Goal: Information Seeking & Learning: Compare options

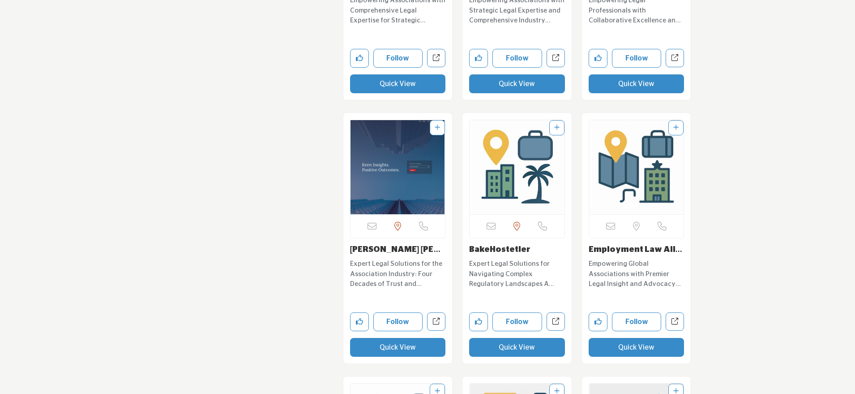
scroll to position [3707, 0]
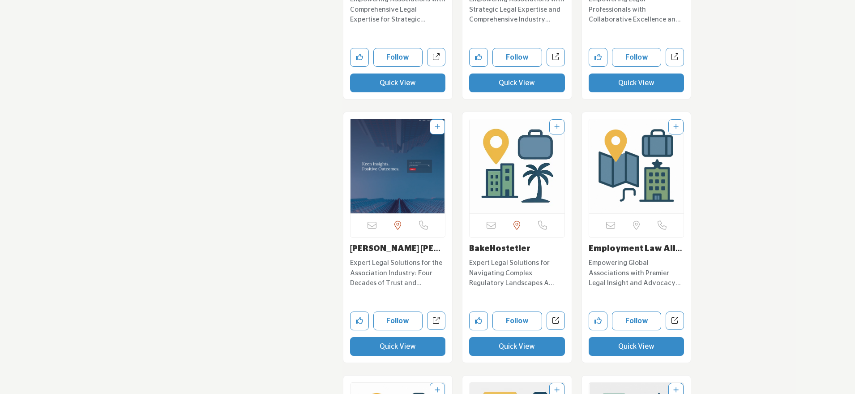
drag, startPoint x: 535, startPoint y: 236, endPoint x: 468, endPoint y: 236, distance: 67.6
click at [468, 236] on div "Sorry, but this listing is on a subscription plan which does not allow users to…" at bounding box center [517, 237] width 109 height 250
copy link "BakeHostetler"
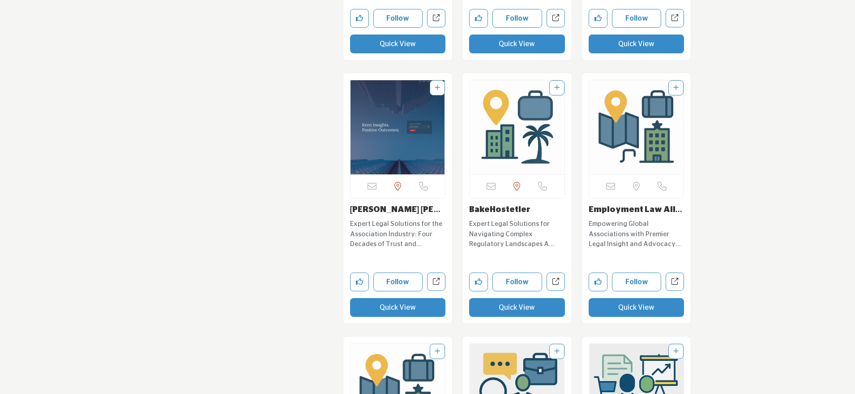
scroll to position [3754, 0]
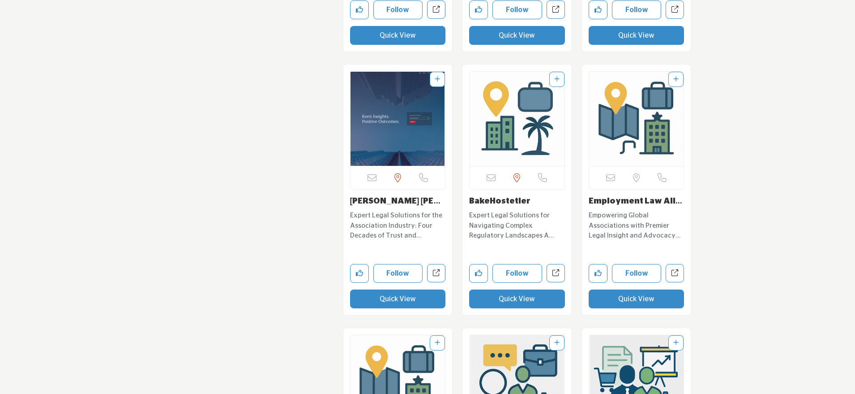
click at [637, 290] on button "Quick View" at bounding box center [637, 298] width 96 height 19
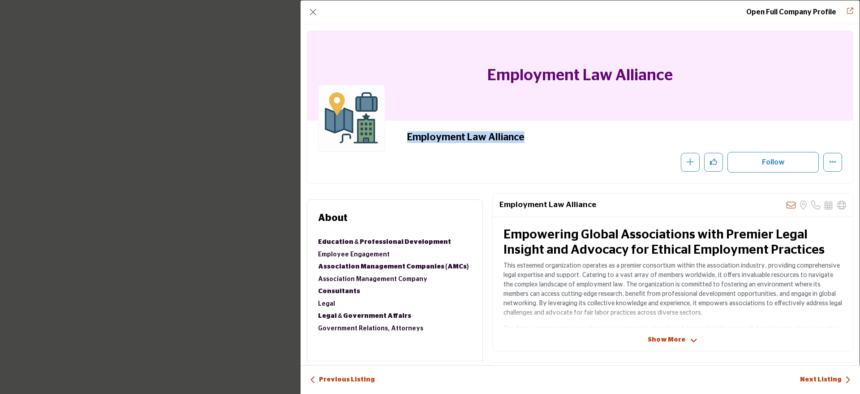
drag, startPoint x: 530, startPoint y: 139, endPoint x: 401, endPoint y: 142, distance: 129.0
click at [401, 142] on div "Employment Law Alliance Recommend" at bounding box center [580, 151] width 524 height 41
copy h2 "Employment Law Alliance"
click at [314, 12] on button "Close" at bounding box center [313, 12] width 13 height 13
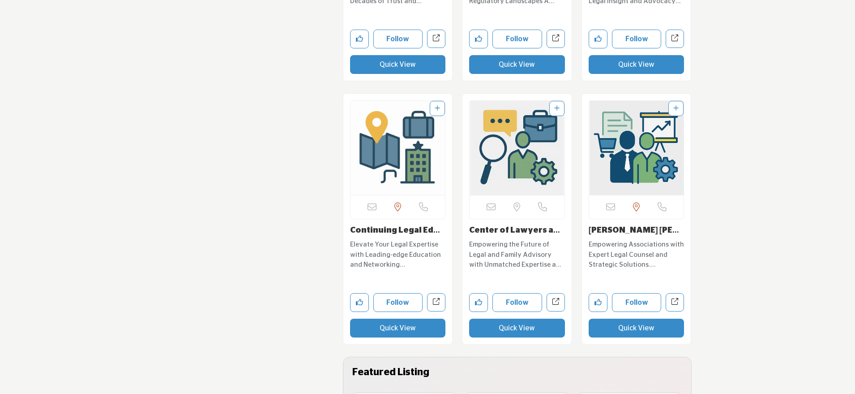
scroll to position [4021, 0]
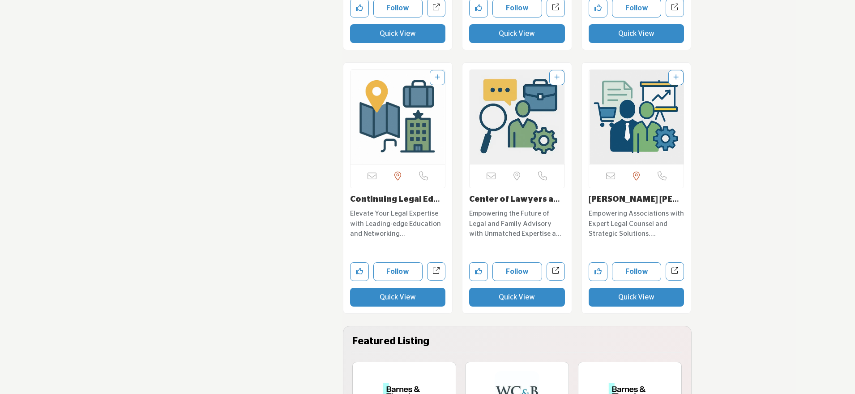
click at [511, 288] on button "Quick View" at bounding box center [517, 297] width 96 height 19
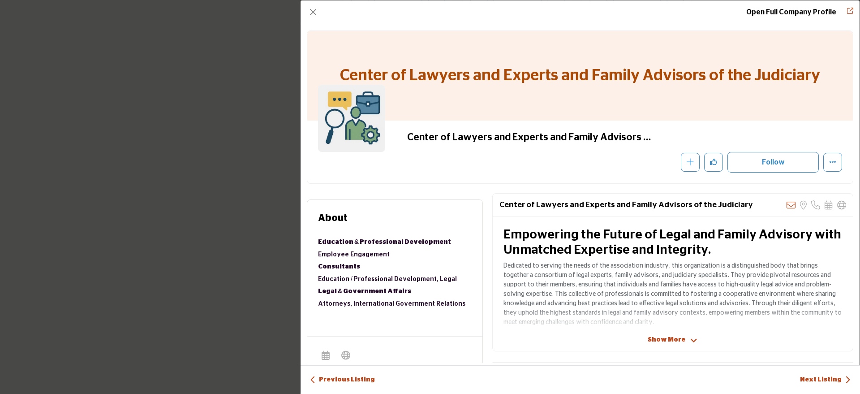
drag, startPoint x: 404, startPoint y: 137, endPoint x: 649, endPoint y: 126, distance: 244.8
click at [649, 126] on div "Center of Lawyers and Experts and Family Advisors of the Judiciary" at bounding box center [580, 151] width 546 height 63
drag, startPoint x: 498, startPoint y: 204, endPoint x: 739, endPoint y: 208, distance: 241.4
click at [739, 208] on div "Center of Lawyers and Experts and Family Advisors of the Judiciary Sorry, but w…" at bounding box center [673, 204] width 360 height 23
copy h2 "Center of Lawyers and Experts and Family Advisors of the Judiciary"
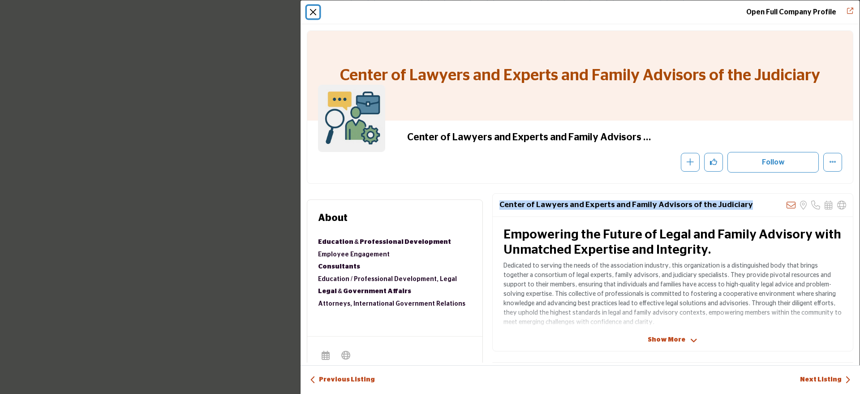
click at [314, 9] on button "Close" at bounding box center [313, 12] width 13 height 13
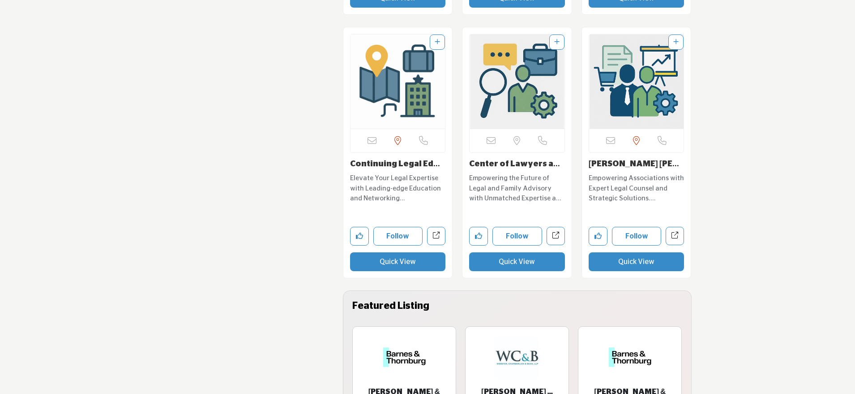
scroll to position [4075, 0]
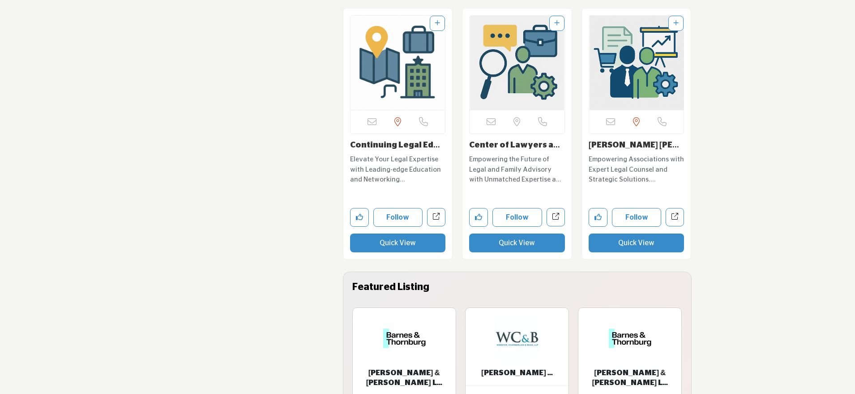
click at [632, 235] on button "Quick View" at bounding box center [637, 242] width 96 height 19
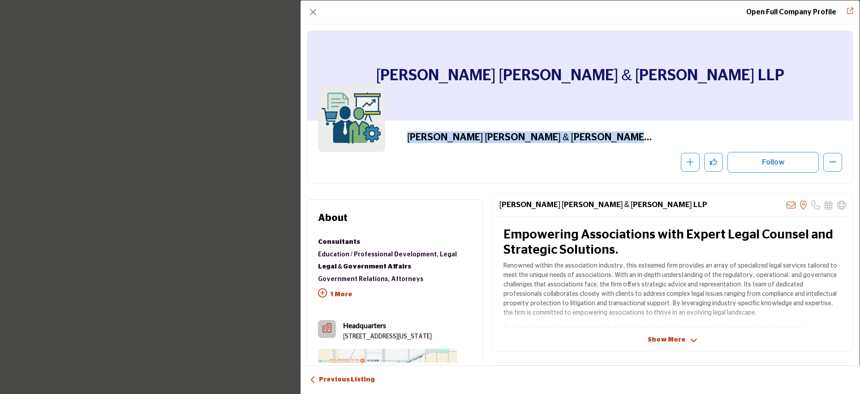
drag, startPoint x: 398, startPoint y: 139, endPoint x: 590, endPoint y: 153, distance: 193.1
click at [590, 153] on div "[PERSON_NAME] [PERSON_NAME] & [PERSON_NAME] LLP" at bounding box center [580, 151] width 524 height 41
copy div "[PERSON_NAME] [PERSON_NAME] & [PERSON_NAME] LLP"
click at [313, 9] on button "Close" at bounding box center [313, 12] width 13 height 13
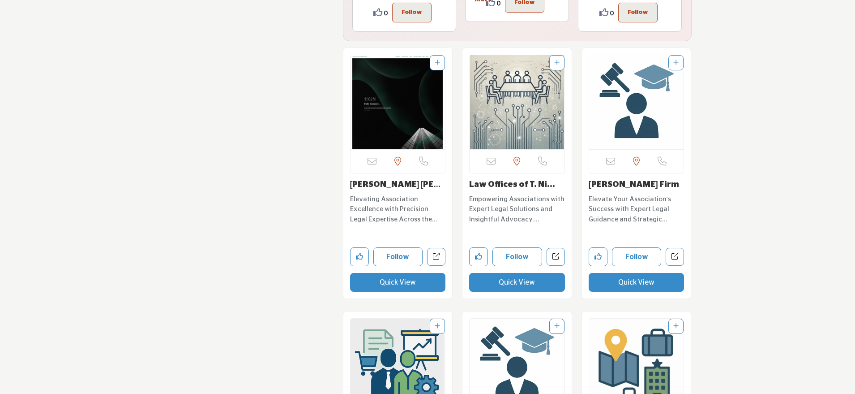
scroll to position [4560, 0]
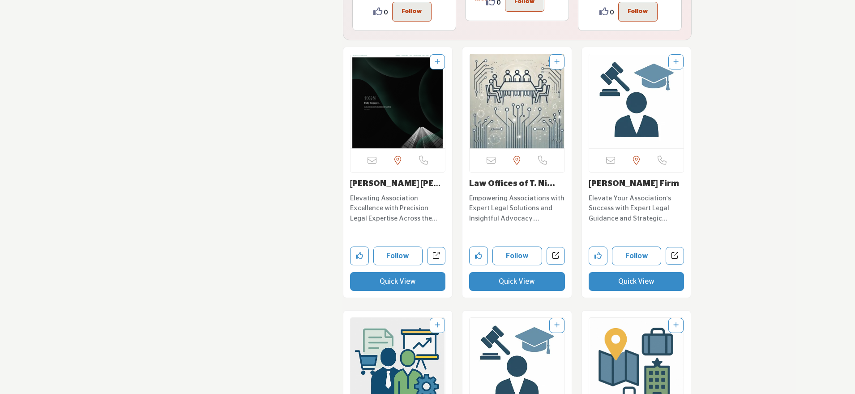
click at [400, 272] on button "Quick View" at bounding box center [398, 281] width 96 height 19
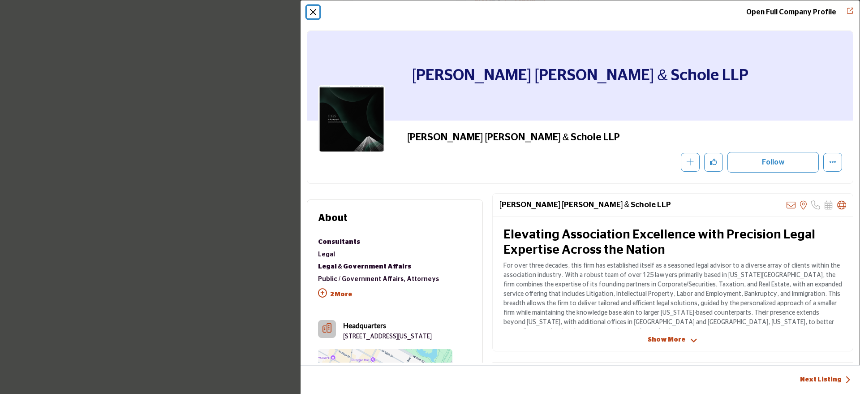
click at [314, 12] on button "Close" at bounding box center [313, 12] width 13 height 13
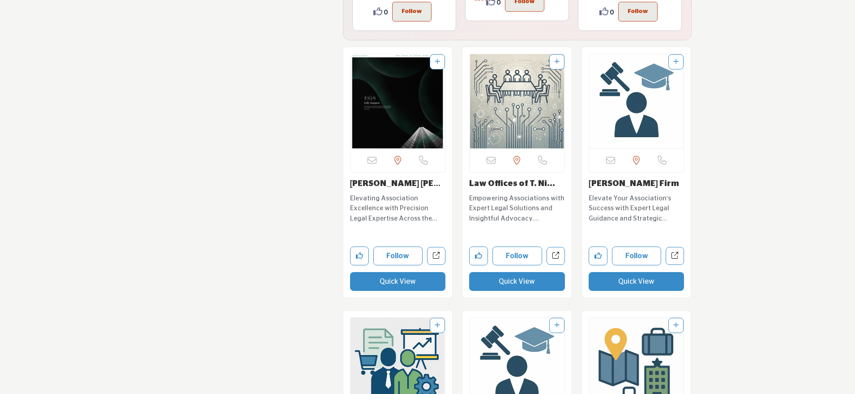
click at [501, 272] on button "Quick View" at bounding box center [517, 281] width 96 height 19
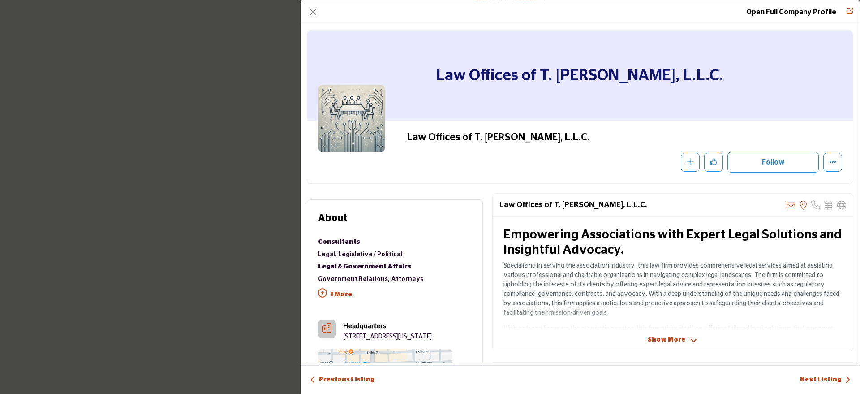
drag, startPoint x: 406, startPoint y: 140, endPoint x: 619, endPoint y: 142, distance: 213.2
click at [619, 142] on h2 "Law Offices of T. [PERSON_NAME], L.L.C." at bounding box center [530, 137] width 246 height 12
copy h2 "Law Offices of T. [PERSON_NAME], L.L.C."
click at [314, 7] on button "Close" at bounding box center [313, 12] width 13 height 13
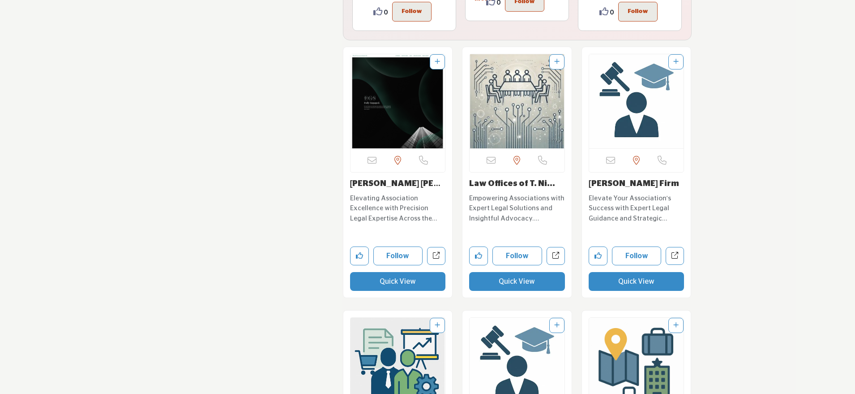
scroll to position [4574, 0]
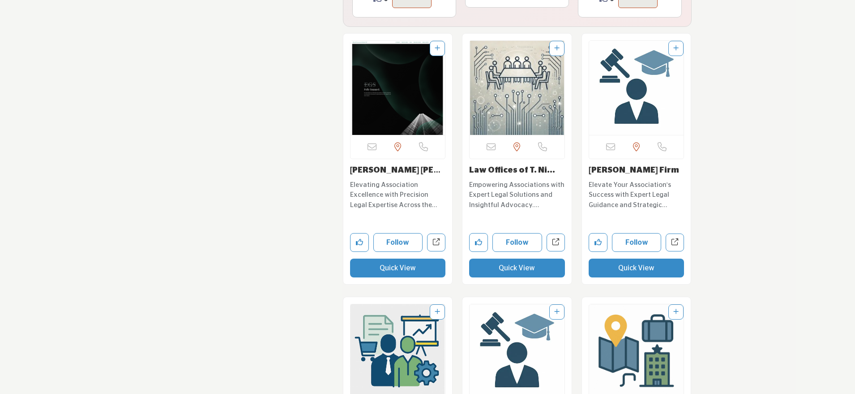
click at [636, 258] on button "Quick View" at bounding box center [637, 267] width 96 height 19
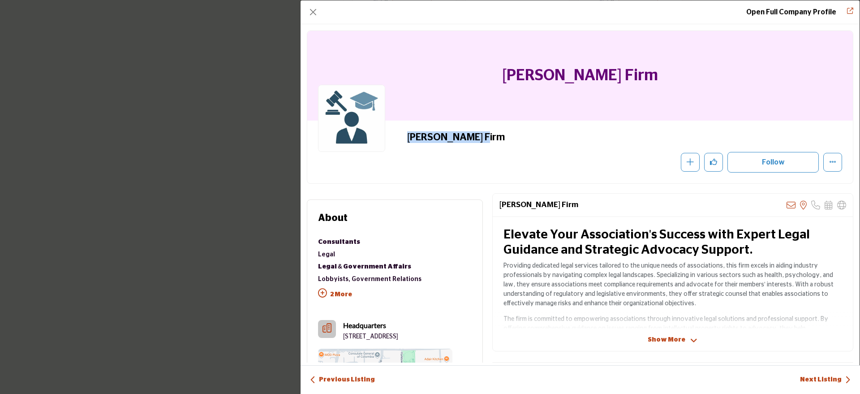
drag, startPoint x: 487, startPoint y: 132, endPoint x: 375, endPoint y: 130, distance: 112.4
click at [375, 131] on div "[PERSON_NAME] Firm Recommend" at bounding box center [580, 151] width 524 height 41
copy div "[PERSON_NAME] Firm"
drag, startPoint x: 341, startPoint y: 335, endPoint x: 375, endPoint y: 346, distance: 35.8
click at [375, 341] on div "Headquarters [STREET_ADDRESS]" at bounding box center [385, 330] width 134 height 21
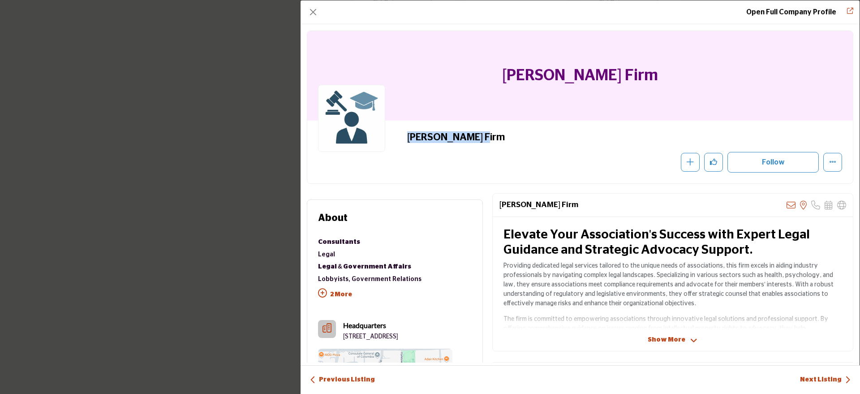
copy p "[STREET_ADDRESS]"
click at [308, 16] on button "Close" at bounding box center [313, 12] width 13 height 13
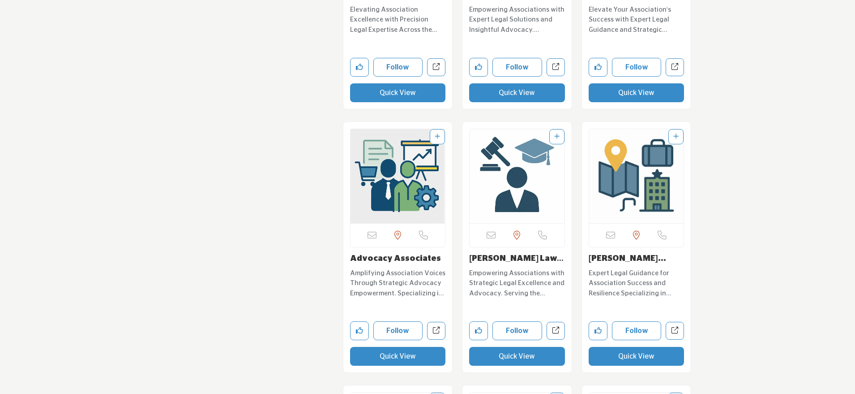
scroll to position [4749, 0]
click at [416, 346] on button "Quick View" at bounding box center [398, 355] width 96 height 19
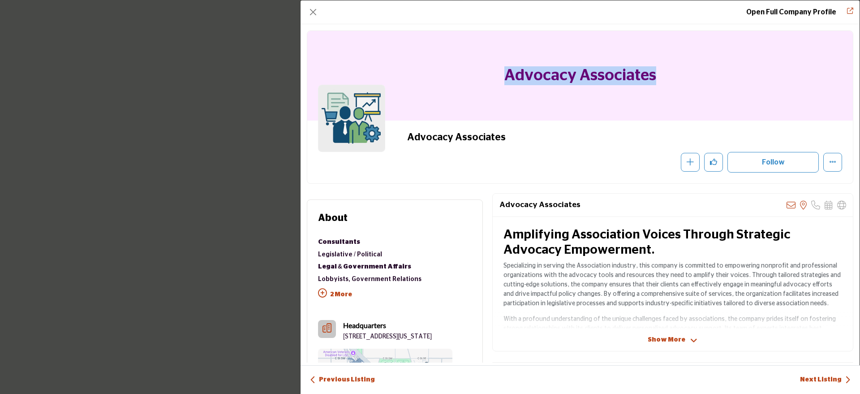
drag, startPoint x: 678, startPoint y: 73, endPoint x: 491, endPoint y: 64, distance: 187.4
click at [491, 64] on div "Advocacy Associates" at bounding box center [580, 76] width 546 height 90
copy h1 "Advocacy Associates"
click at [314, 13] on button "Close" at bounding box center [313, 12] width 13 height 13
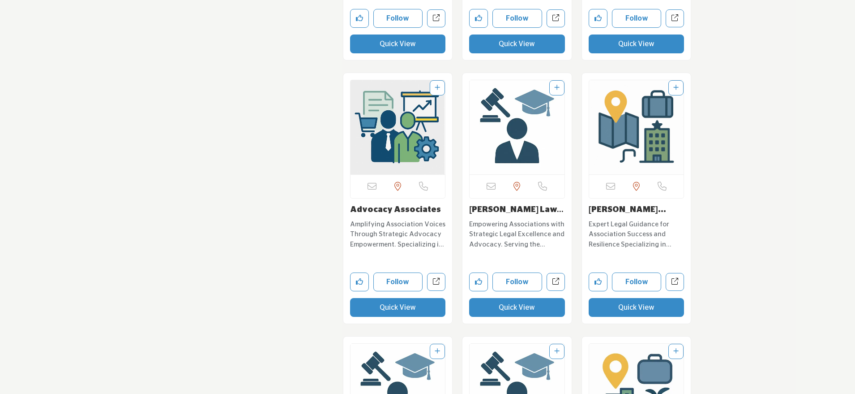
scroll to position [4829, 0]
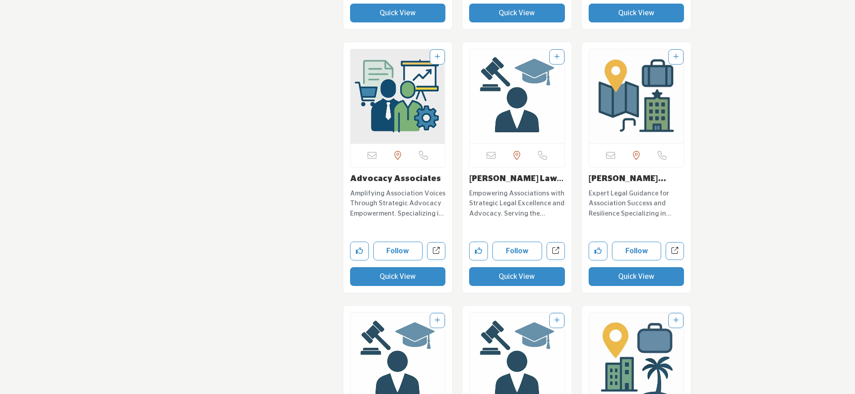
click at [499, 267] on button "Quick View" at bounding box center [517, 276] width 96 height 19
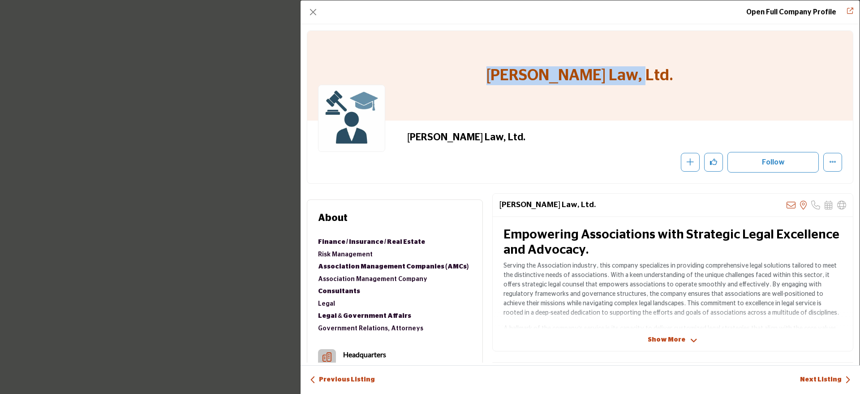
drag, startPoint x: 649, startPoint y: 77, endPoint x: 501, endPoint y: 79, distance: 147.8
click at [501, 79] on div "[PERSON_NAME] Law, Ltd." at bounding box center [580, 76] width 546 height 90
copy h1 "[PERSON_NAME] Law, Ltd."
click at [315, 12] on button "Close" at bounding box center [313, 12] width 13 height 13
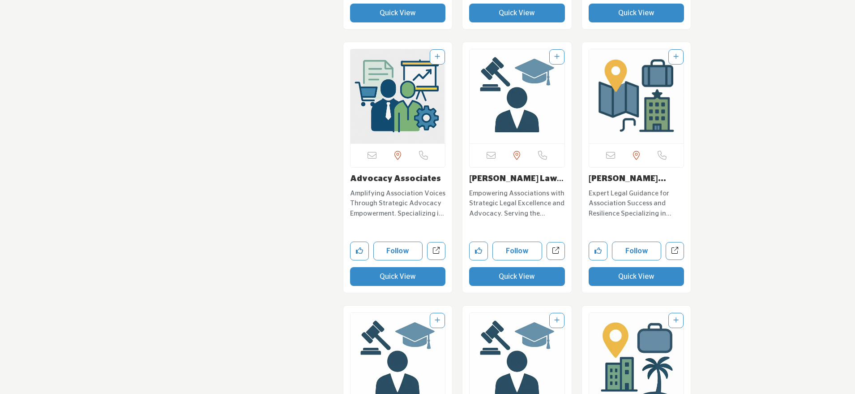
click at [610, 267] on button "Quick View" at bounding box center [637, 276] width 96 height 19
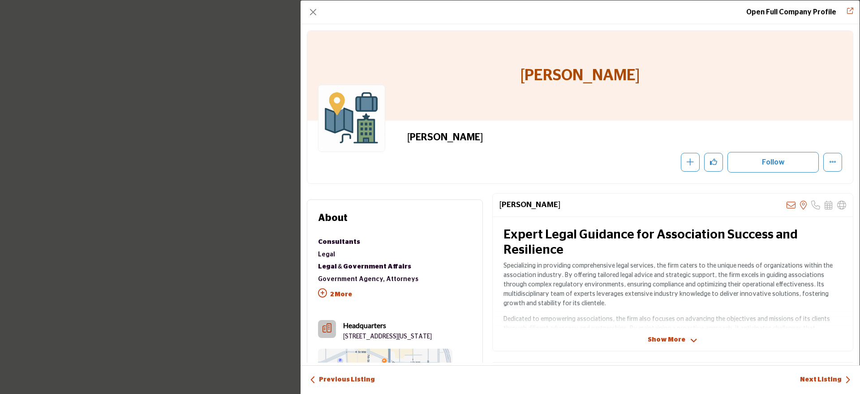
drag, startPoint x: 663, startPoint y: 73, endPoint x: 492, endPoint y: 81, distance: 171.3
click at [492, 81] on div "[PERSON_NAME]" at bounding box center [580, 76] width 546 height 90
copy h1 "[PERSON_NAME]"
click at [316, 12] on button "Close" at bounding box center [313, 12] width 13 height 13
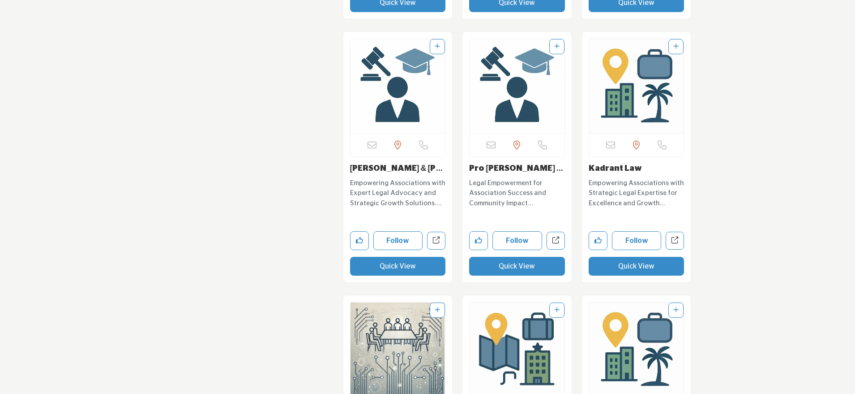
scroll to position [5116, 0]
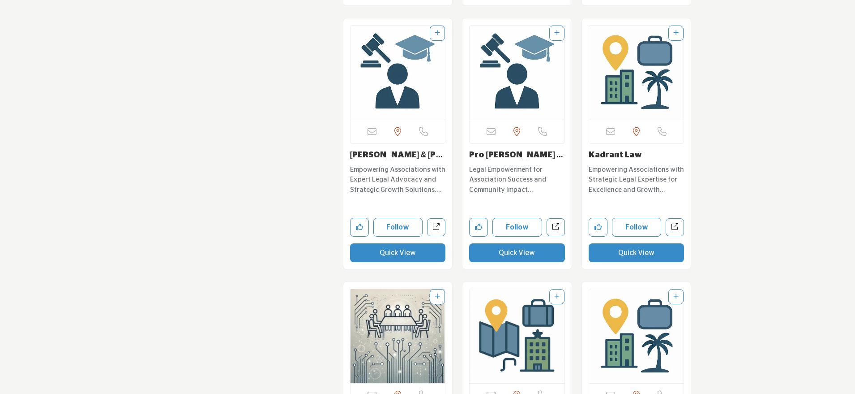
click at [428, 243] on button "Quick View" at bounding box center [398, 252] width 96 height 19
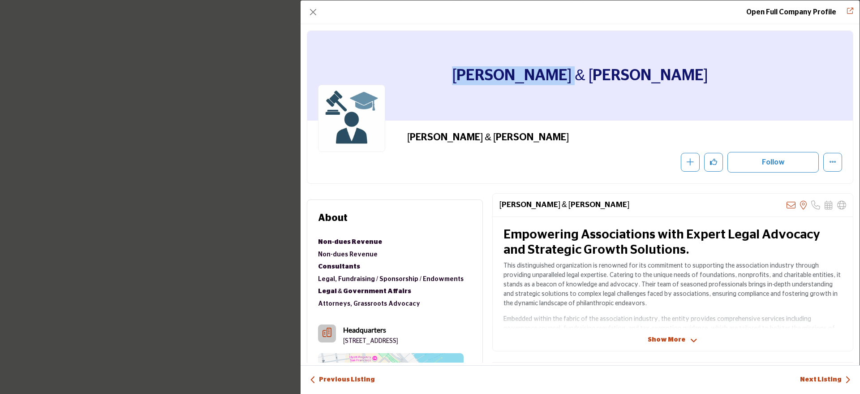
drag, startPoint x: 634, startPoint y: 84, endPoint x: 526, endPoint y: 82, distance: 108.4
click at [526, 82] on div "[PERSON_NAME] & [PERSON_NAME]" at bounding box center [580, 76] width 546 height 90
click at [315, 10] on button "Close" at bounding box center [313, 12] width 13 height 13
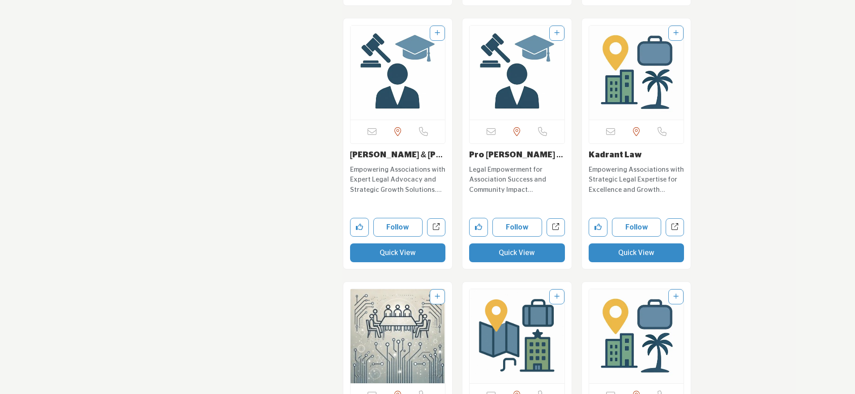
click at [503, 243] on button "Quick View" at bounding box center [517, 252] width 96 height 19
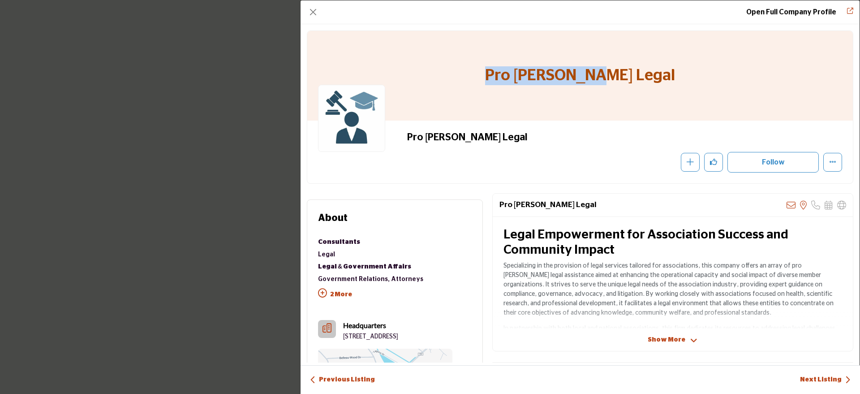
drag, startPoint x: 640, startPoint y: 78, endPoint x: 493, endPoint y: 84, distance: 147.5
click at [493, 84] on div "Pro [PERSON_NAME] Legal" at bounding box center [580, 76] width 546 height 90
click at [313, 7] on button "Close" at bounding box center [313, 12] width 13 height 13
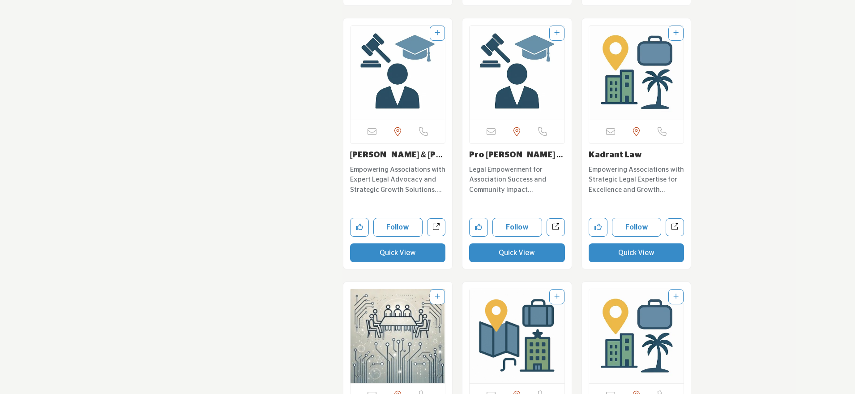
click at [608, 243] on button "Quick View" at bounding box center [637, 252] width 96 height 19
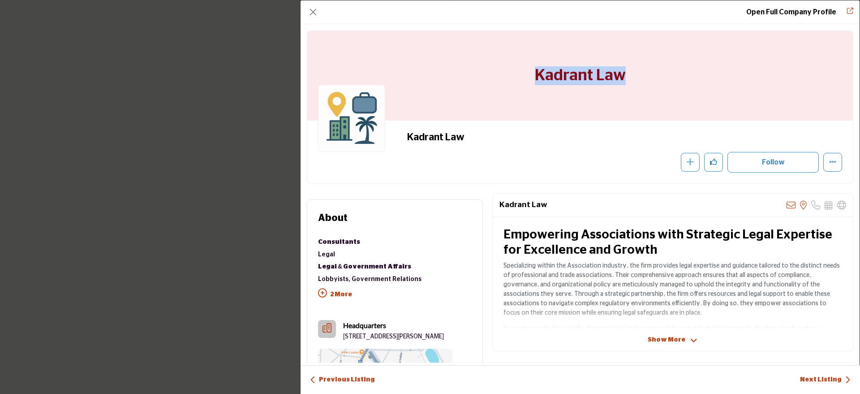
drag, startPoint x: 628, startPoint y: 76, endPoint x: 523, endPoint y: 77, distance: 104.8
click at [523, 77] on div "Kadrant Law" at bounding box center [580, 76] width 546 height 90
click at [315, 11] on button "Close" at bounding box center [313, 12] width 13 height 13
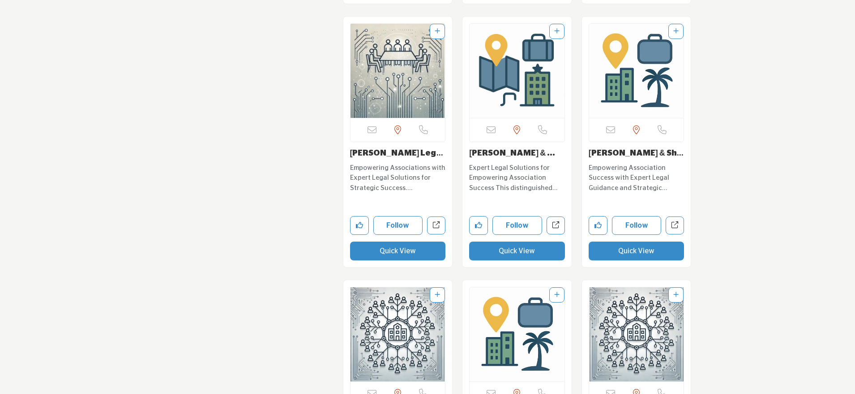
scroll to position [5406, 0]
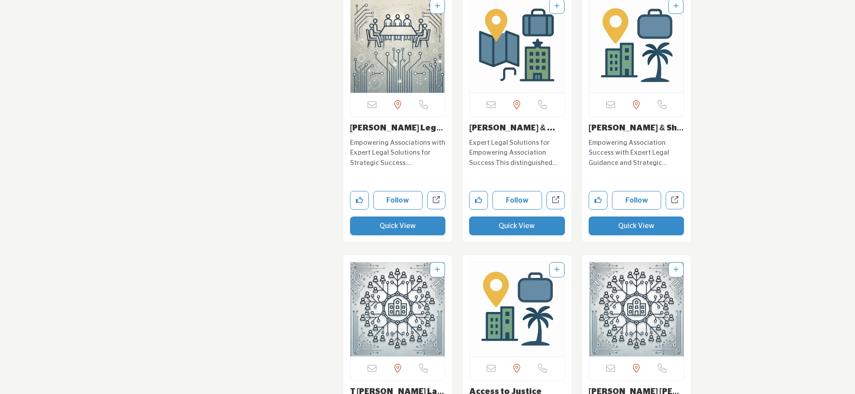
click at [396, 216] on button "Quick View" at bounding box center [398, 225] width 96 height 19
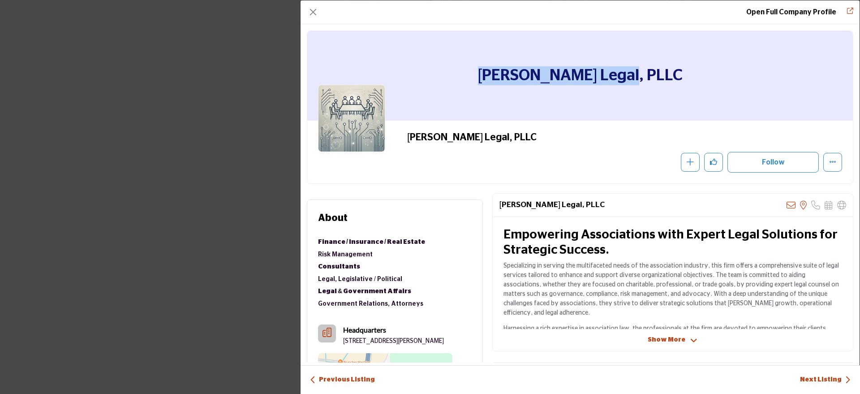
drag, startPoint x: 660, startPoint y: 74, endPoint x: 489, endPoint y: 80, distance: 171.2
click at [489, 80] on div "[PERSON_NAME] Legal, PLLC" at bounding box center [580, 76] width 546 height 90
click at [321, 9] on div "Open Full Company Profile" at bounding box center [580, 12] width 559 height 24
click at [310, 12] on button "Close" at bounding box center [313, 12] width 13 height 13
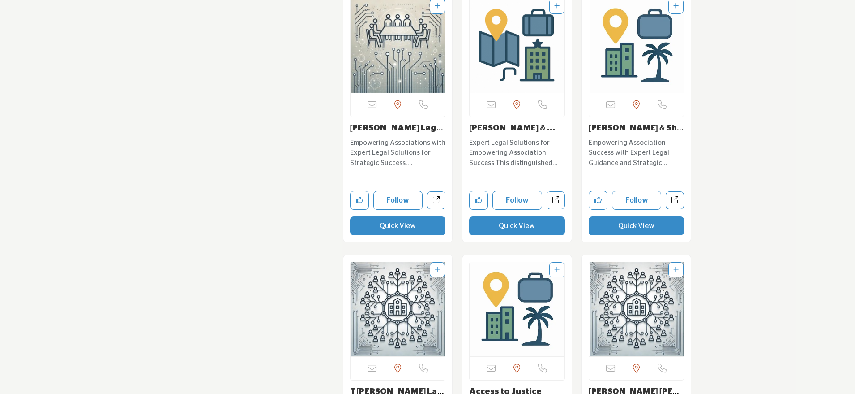
scroll to position [5452, 0]
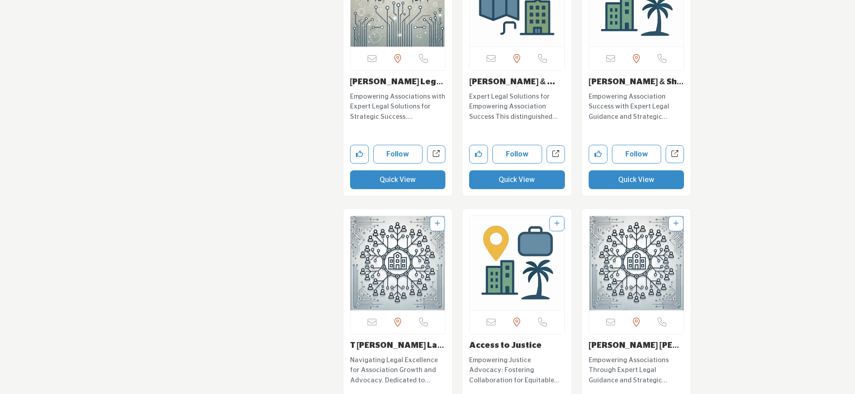
click at [499, 170] on button "Quick View" at bounding box center [517, 179] width 96 height 19
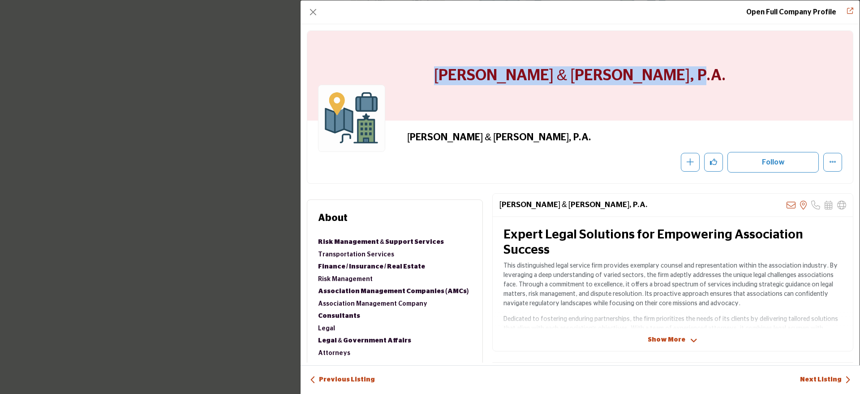
drag, startPoint x: 706, startPoint y: 78, endPoint x: 453, endPoint y: 80, distance: 252.6
click at [453, 80] on div "[PERSON_NAME] & [PERSON_NAME], P.A." at bounding box center [580, 76] width 546 height 90
click at [312, 12] on button "Close" at bounding box center [313, 12] width 13 height 13
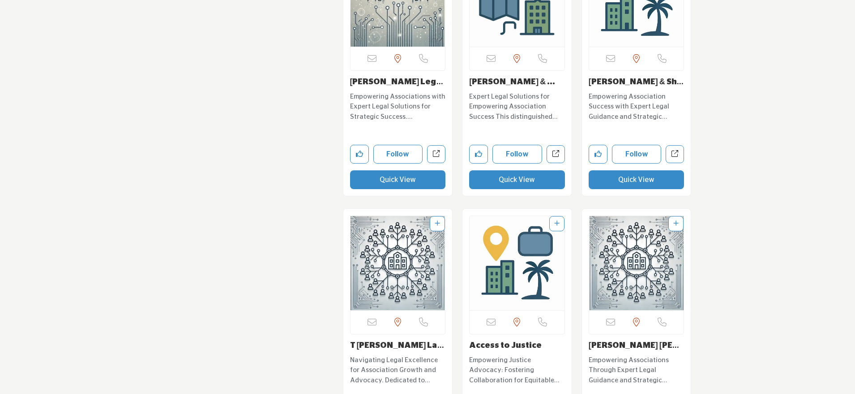
click at [626, 170] on button "Quick View" at bounding box center [637, 179] width 96 height 19
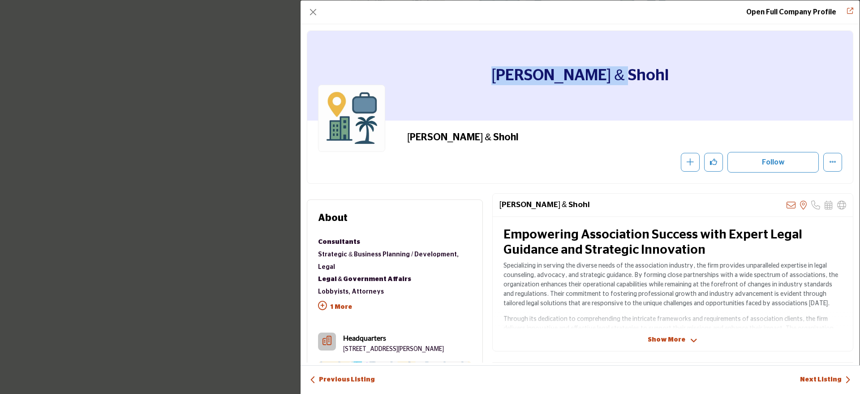
drag, startPoint x: 650, startPoint y: 76, endPoint x: 508, endPoint y: 79, distance: 142.5
click at [508, 79] on div "[PERSON_NAME] & Shohl" at bounding box center [580, 76] width 546 height 90
click at [313, 10] on button "Close" at bounding box center [313, 12] width 13 height 13
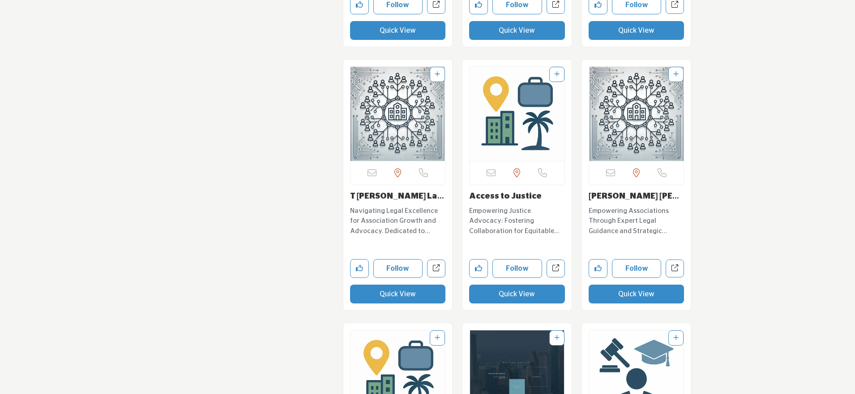
scroll to position [5637, 0]
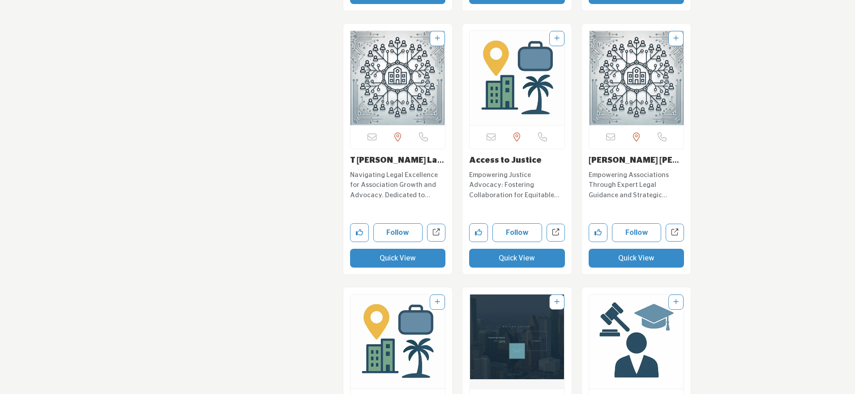
click at [385, 249] on button "Quick View" at bounding box center [398, 258] width 96 height 19
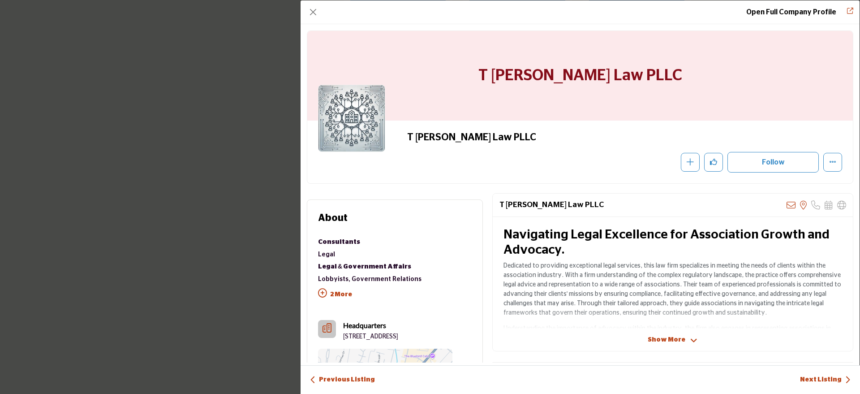
click at [656, 71] on div "T [PERSON_NAME] Law PLLC" at bounding box center [580, 76] width 546 height 90
drag, startPoint x: 511, startPoint y: 72, endPoint x: 659, endPoint y: 78, distance: 147.9
click at [659, 78] on div "T [PERSON_NAME] Law PLLC" at bounding box center [580, 76] width 546 height 90
click at [309, 4] on div "Open Full Company Profile" at bounding box center [580, 12] width 559 height 24
click at [315, 11] on button "Close" at bounding box center [313, 12] width 13 height 13
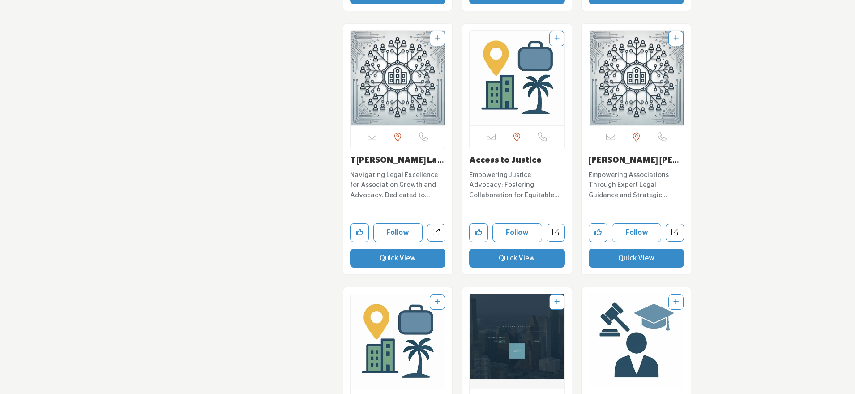
click at [510, 249] on button "Quick View" at bounding box center [517, 258] width 96 height 19
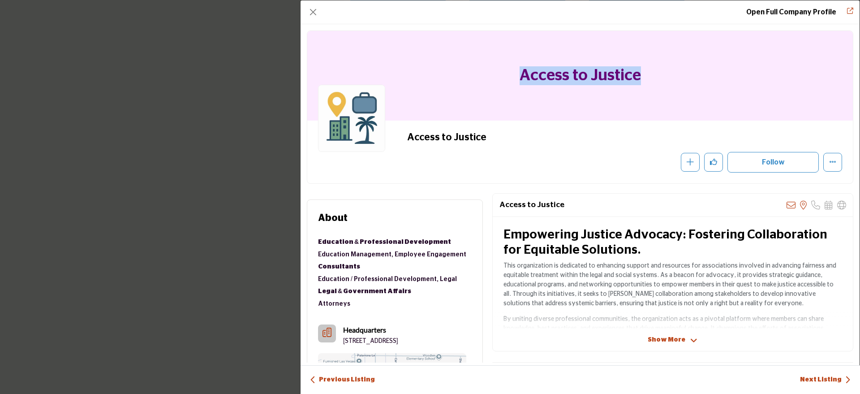
drag, startPoint x: 646, startPoint y: 74, endPoint x: 483, endPoint y: 76, distance: 163.5
click at [483, 76] on div "Access to Justice" at bounding box center [580, 76] width 546 height 90
click at [310, 13] on button "Close" at bounding box center [313, 12] width 13 height 13
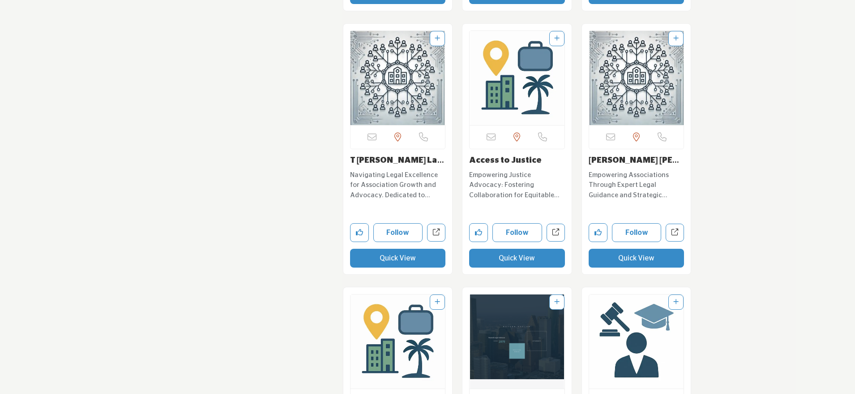
click at [612, 249] on button "Quick View" at bounding box center [637, 258] width 96 height 19
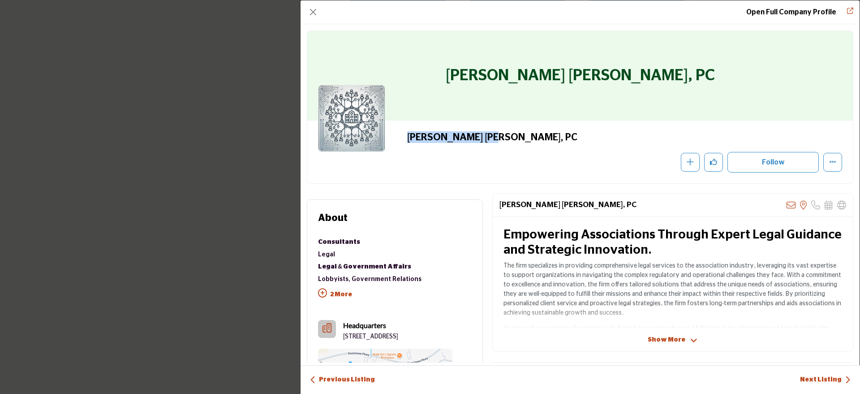
drag, startPoint x: 495, startPoint y: 135, endPoint x: 380, endPoint y: 138, distance: 115.1
click at [380, 138] on div "[PERSON_NAME] [PERSON_NAME], PC Recommend" at bounding box center [580, 151] width 524 height 41
click at [314, 13] on button "Close" at bounding box center [313, 12] width 13 height 13
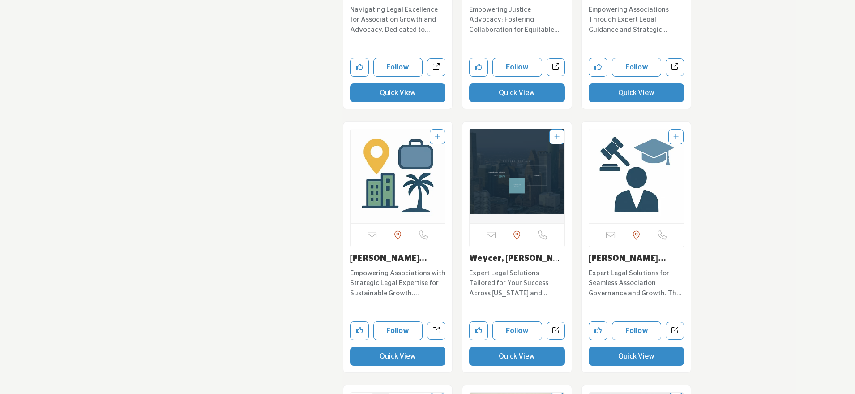
scroll to position [5890, 0]
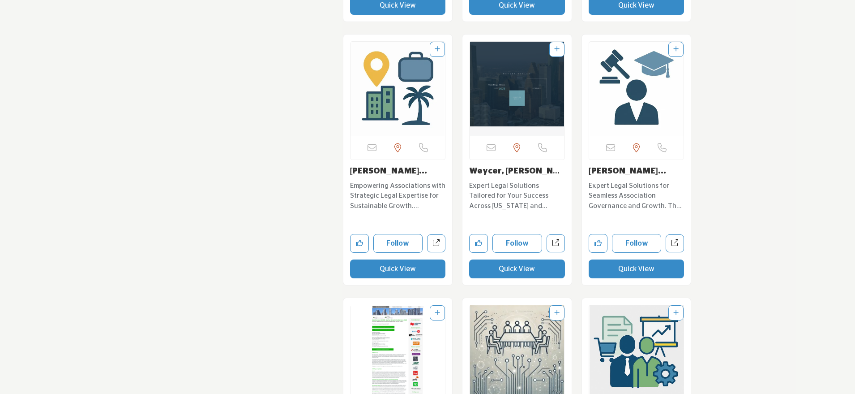
click at [379, 259] on button "Quick View" at bounding box center [398, 268] width 96 height 19
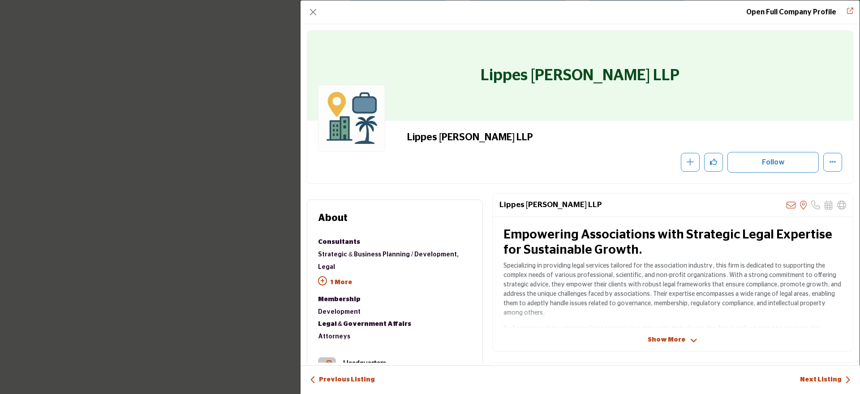
drag, startPoint x: 443, startPoint y: 75, endPoint x: 731, endPoint y: 91, distance: 288.9
click at [731, 91] on div "Lippes [PERSON_NAME] LLP" at bounding box center [580, 76] width 546 height 90
click at [314, 12] on button "Close" at bounding box center [313, 12] width 13 height 13
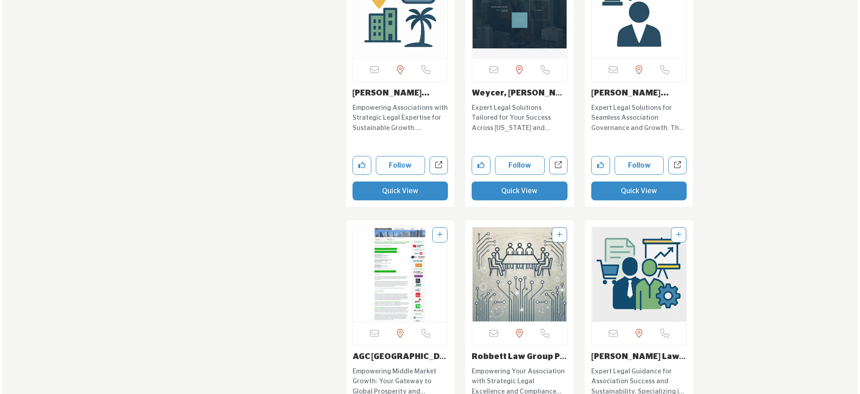
scroll to position [5980, 0]
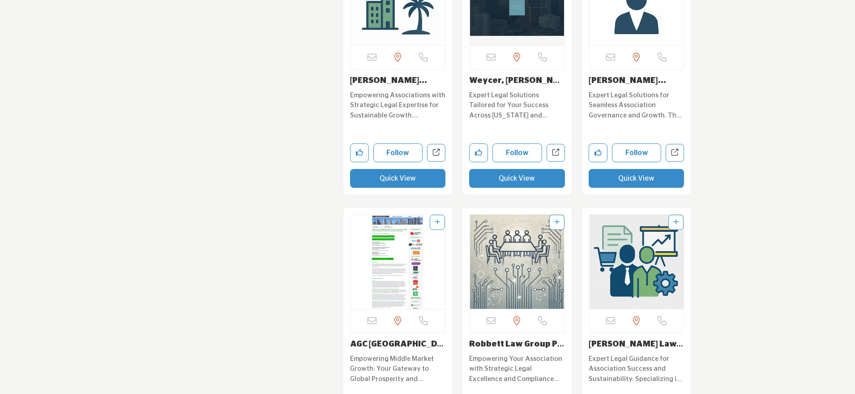
click at [522, 169] on button "Quick View" at bounding box center [517, 178] width 96 height 19
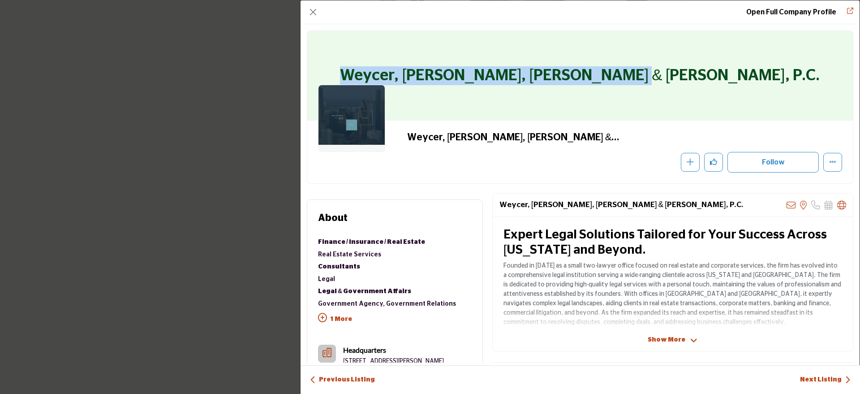
drag, startPoint x: 446, startPoint y: 74, endPoint x: 727, endPoint y: 77, distance: 281.7
click at [727, 77] on div "Weycer, [PERSON_NAME], [PERSON_NAME] & [PERSON_NAME], P.C." at bounding box center [580, 76] width 546 height 90
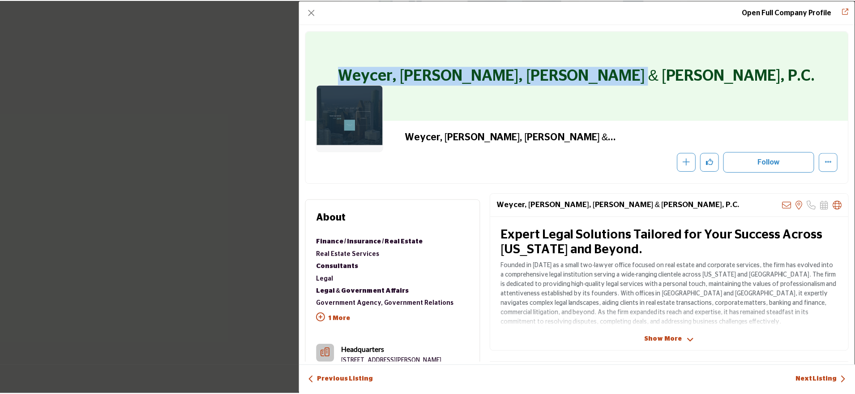
scroll to position [5980, 0]
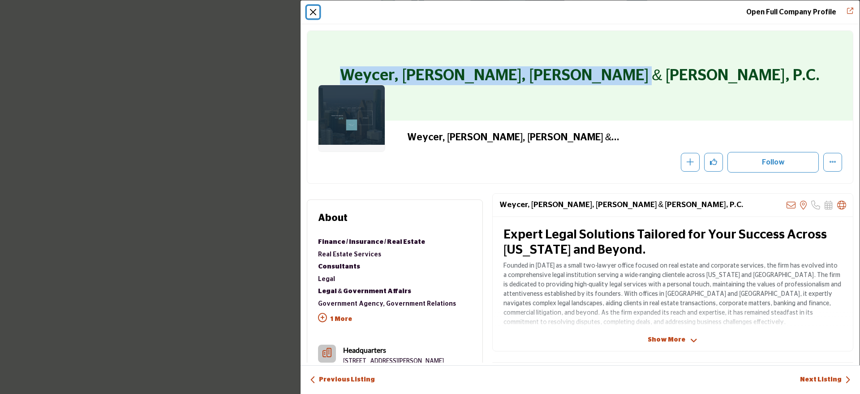
click at [313, 7] on button "Close" at bounding box center [313, 12] width 13 height 13
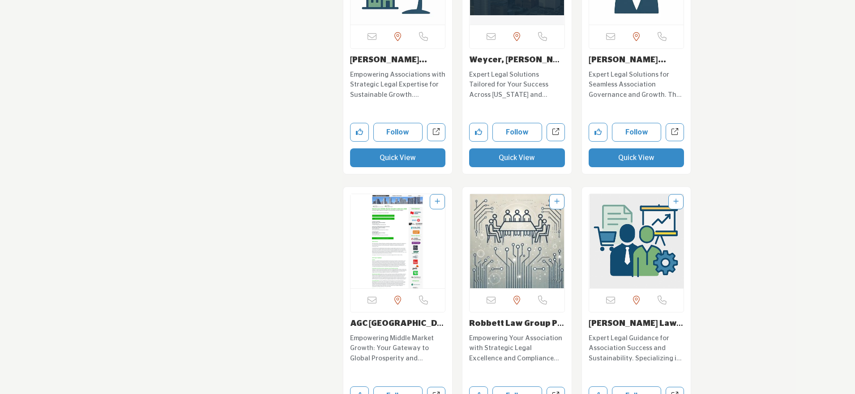
scroll to position [6002, 0]
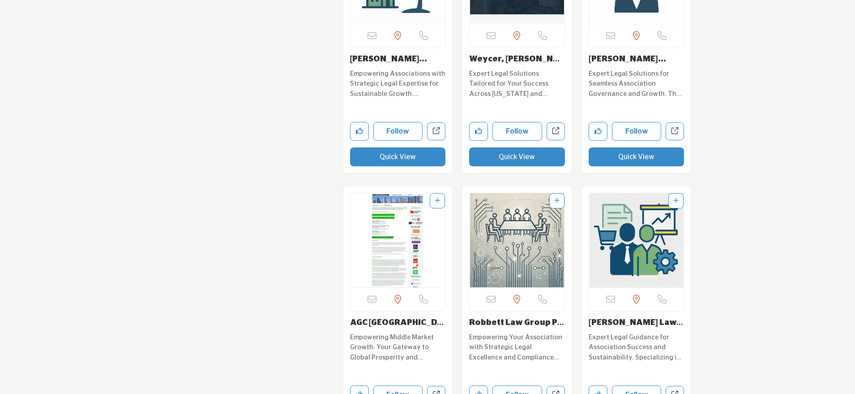
click at [602, 147] on button "Quick View" at bounding box center [637, 156] width 96 height 19
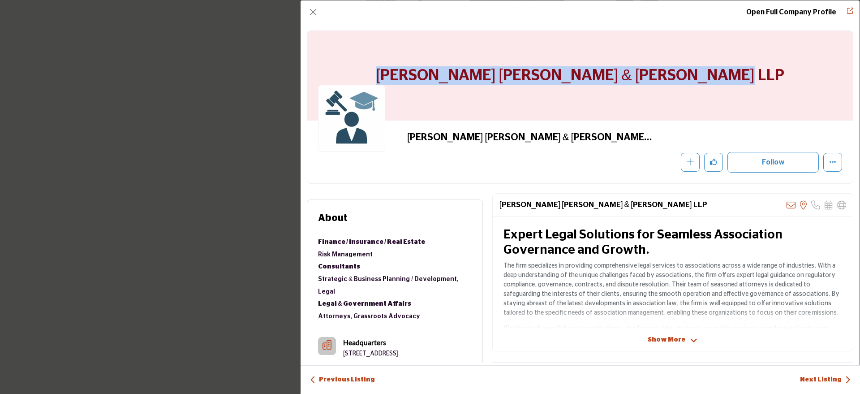
drag, startPoint x: 765, startPoint y: 77, endPoint x: 419, endPoint y: 78, distance: 346.7
click at [419, 78] on div "Wilson Elser Moskowitz Edelman & Dicker LLP" at bounding box center [580, 76] width 546 height 90
copy h1 "Wilson Elser Moskowitz Edelman & Dicker LLP"
click at [316, 11] on button "Close" at bounding box center [313, 12] width 13 height 13
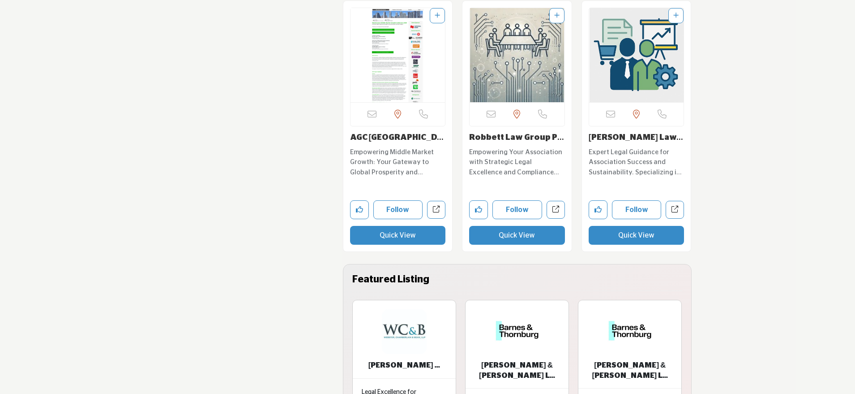
scroll to position [6220, 0]
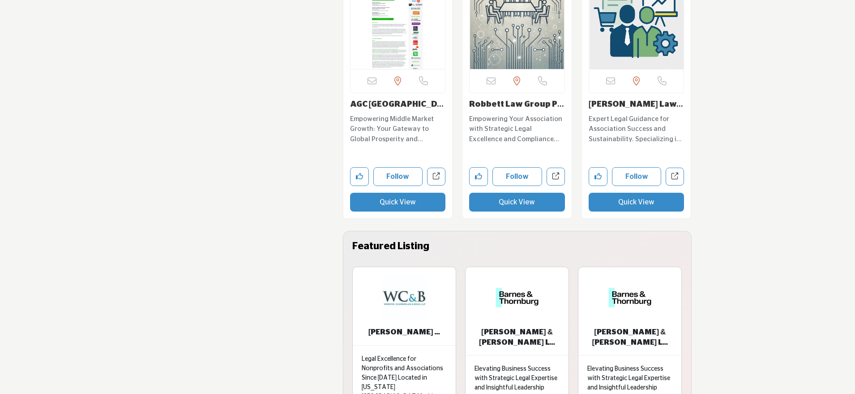
click at [528, 193] on button "Quick View" at bounding box center [517, 202] width 96 height 19
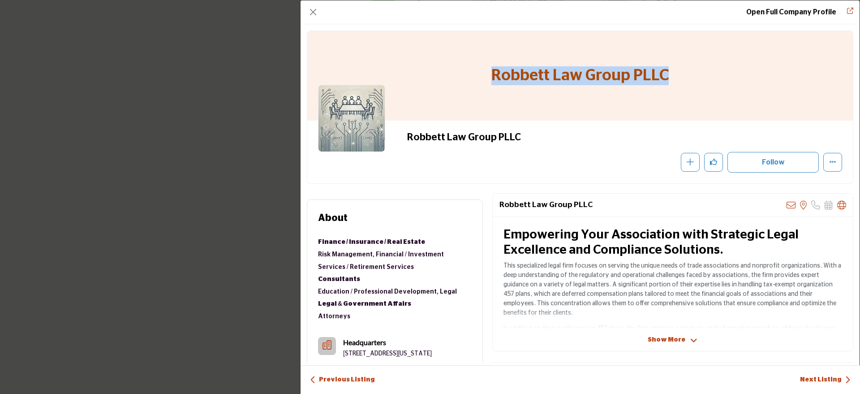
drag, startPoint x: 672, startPoint y: 73, endPoint x: 491, endPoint y: 71, distance: 181.4
click at [491, 71] on div "Robbett Law Group PLLC" at bounding box center [580, 76] width 546 height 90
copy h1 "Robbett Law Group PLLC"
click at [312, 10] on button "Close" at bounding box center [313, 12] width 13 height 13
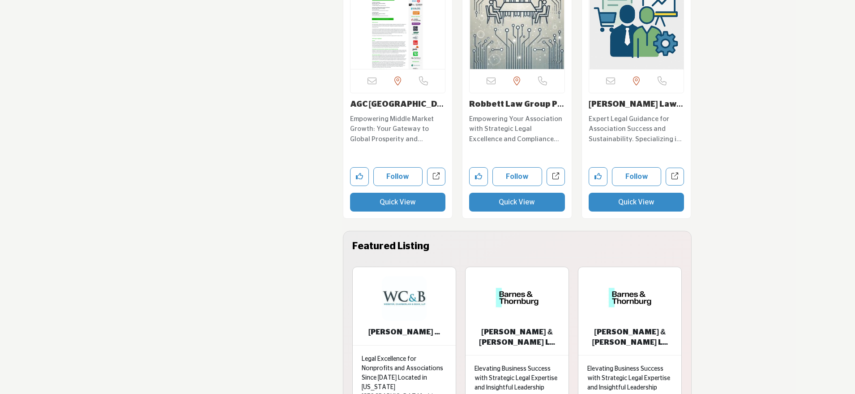
click at [607, 193] on button "Quick View" at bounding box center [637, 202] width 96 height 19
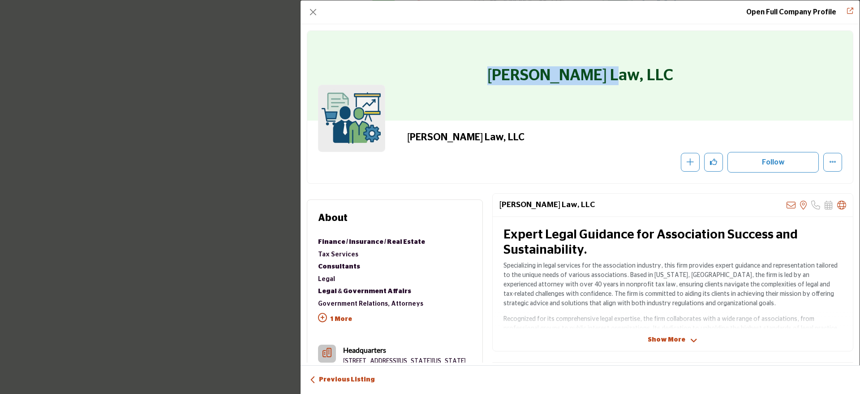
drag, startPoint x: 641, startPoint y: 72, endPoint x: 476, endPoint y: 77, distance: 164.9
click at [476, 77] on div "[PERSON_NAME] Law, LLC" at bounding box center [580, 76] width 546 height 90
copy h1 "[PERSON_NAME] Law, LLC"
click at [313, 9] on button "Close" at bounding box center [313, 12] width 13 height 13
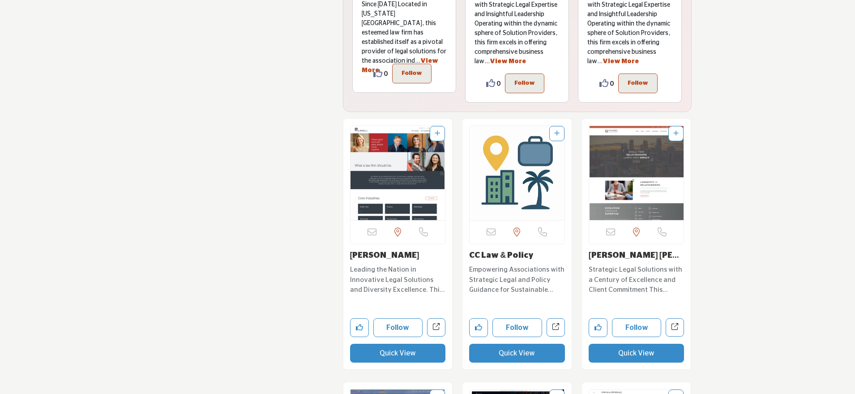
scroll to position [6614, 0]
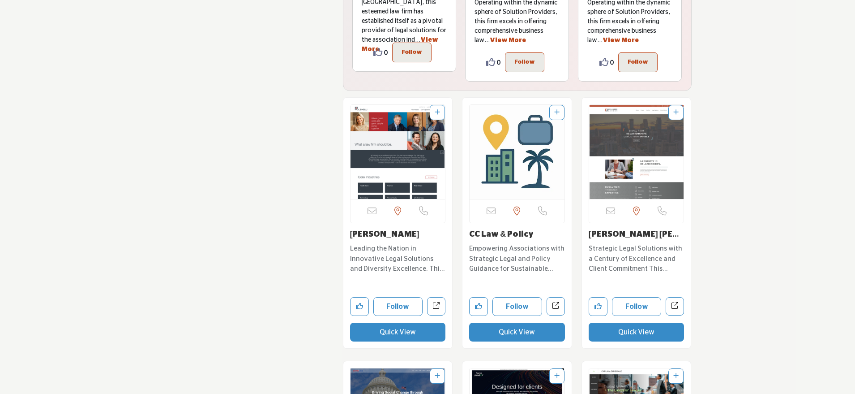
click at [425, 322] on button "Quick View" at bounding box center [398, 331] width 96 height 19
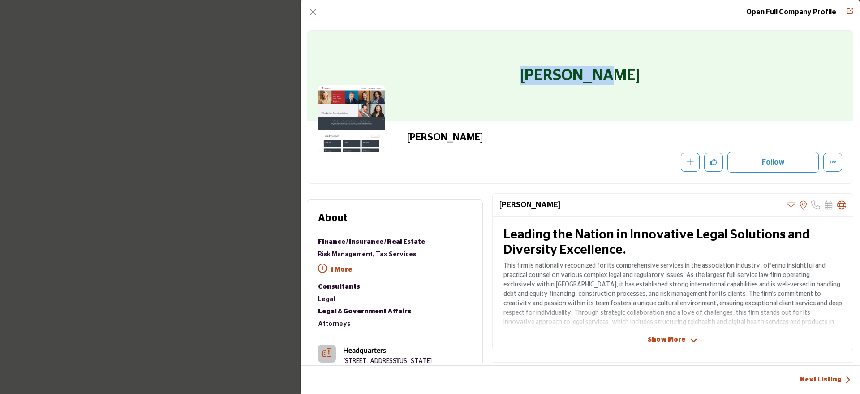
drag, startPoint x: 620, startPoint y: 72, endPoint x: 541, endPoint y: 66, distance: 79.5
click at [541, 66] on div "[PERSON_NAME]" at bounding box center [580, 76] width 546 height 90
copy h1 "[PERSON_NAME]"
click at [315, 11] on button "Close" at bounding box center [313, 12] width 13 height 13
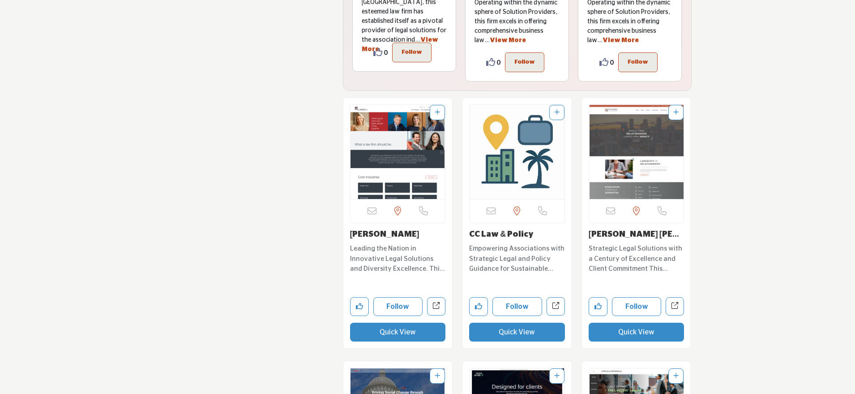
scroll to position [6692, 0]
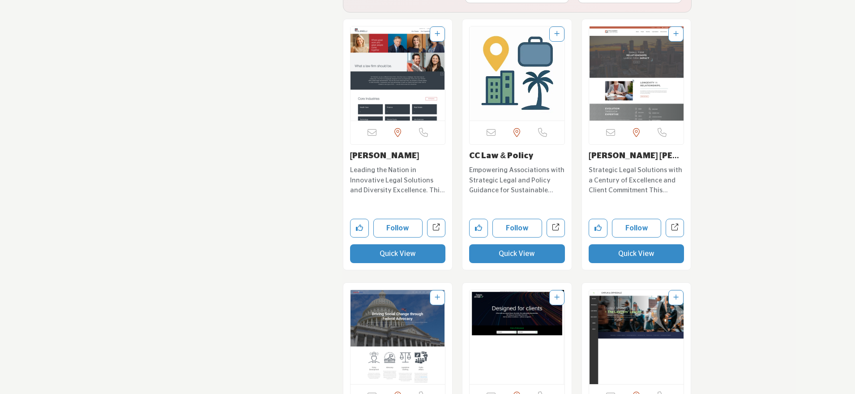
click at [500, 244] on button "Quick View" at bounding box center [517, 253] width 96 height 19
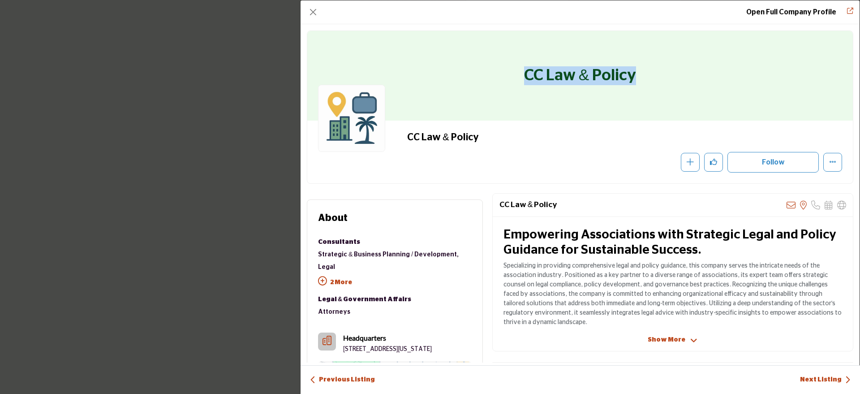
drag, startPoint x: 635, startPoint y: 75, endPoint x: 492, endPoint y: 74, distance: 142.4
click at [492, 74] on div "CC Law & Policy" at bounding box center [580, 76] width 546 height 90
copy h1 "CC Law & Policy"
click at [318, 10] on button "Close" at bounding box center [313, 12] width 13 height 13
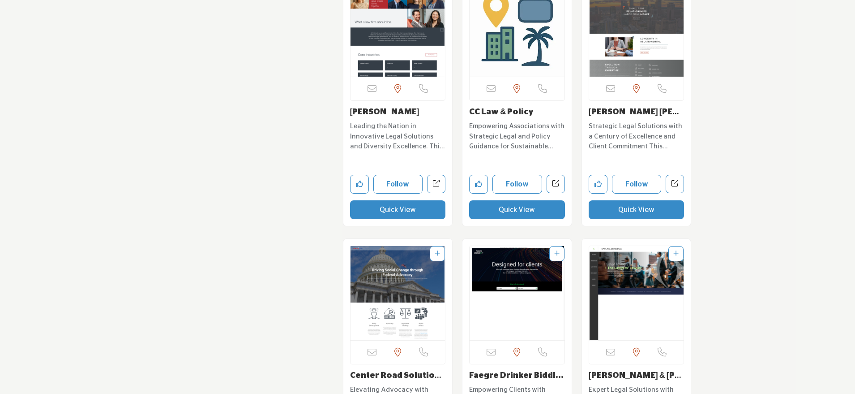
scroll to position [6746, 0]
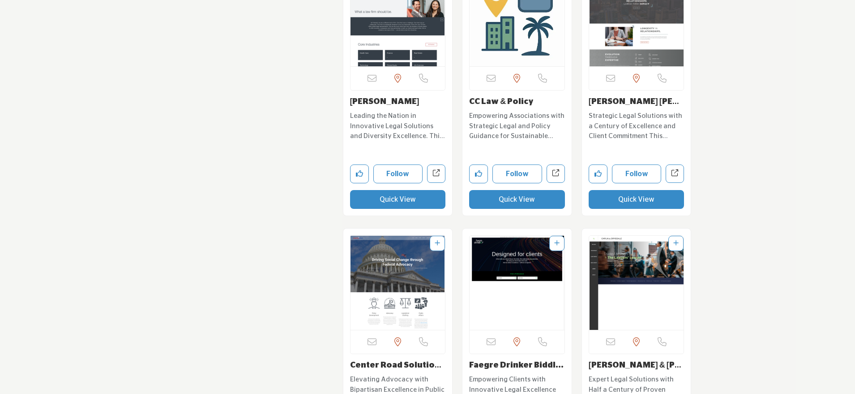
click at [639, 190] on button "Quick View" at bounding box center [637, 199] width 96 height 19
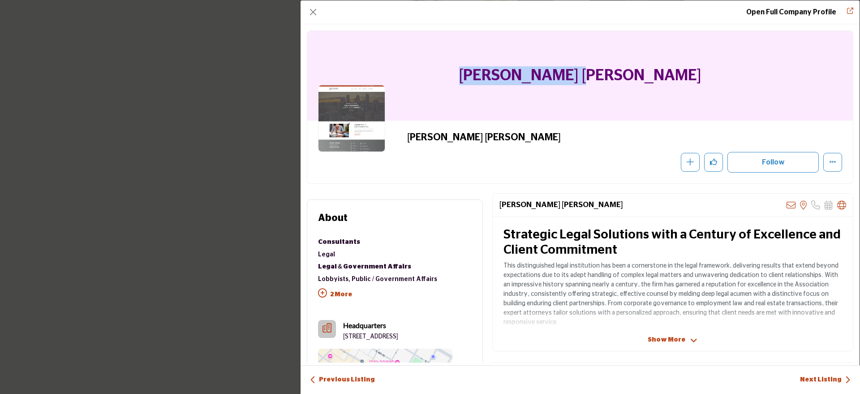
drag, startPoint x: 641, startPoint y: 77, endPoint x: 500, endPoint y: 75, distance: 141.1
click at [500, 75] on div "[PERSON_NAME] [PERSON_NAME]" at bounding box center [580, 76] width 546 height 90
copy h1 "[PERSON_NAME] [PERSON_NAME]"
click at [315, 10] on button "Close" at bounding box center [313, 12] width 13 height 13
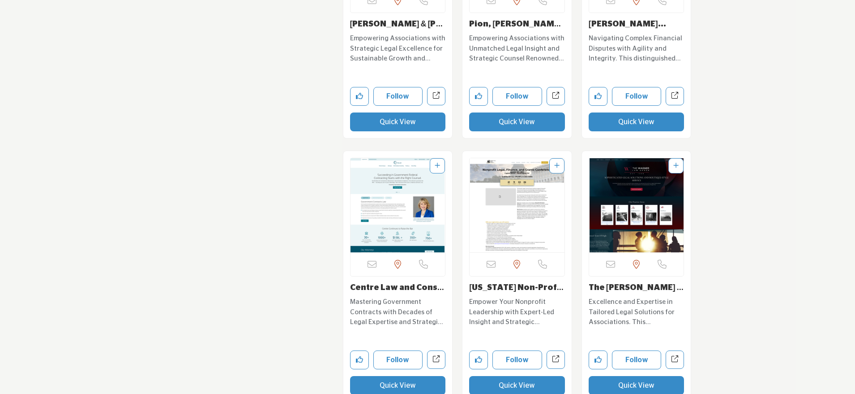
scroll to position [7380, 0]
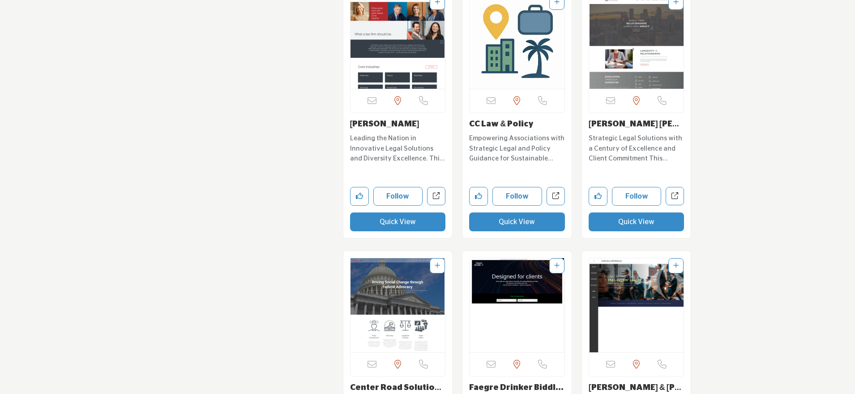
scroll to position [6718, 0]
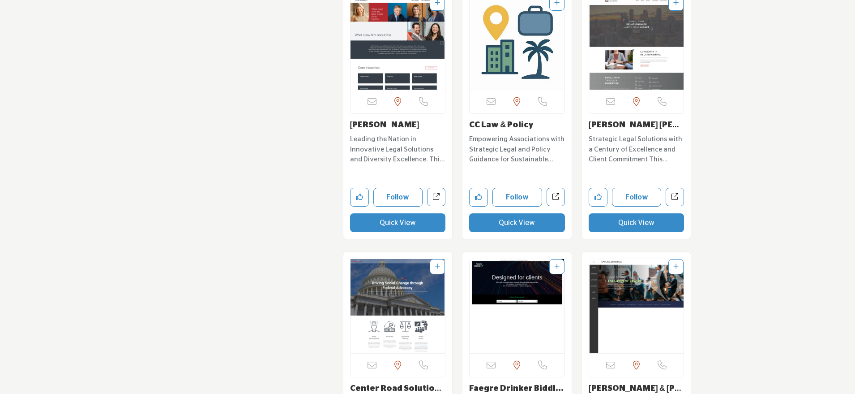
click at [616, 213] on button "Quick View" at bounding box center [637, 222] width 96 height 19
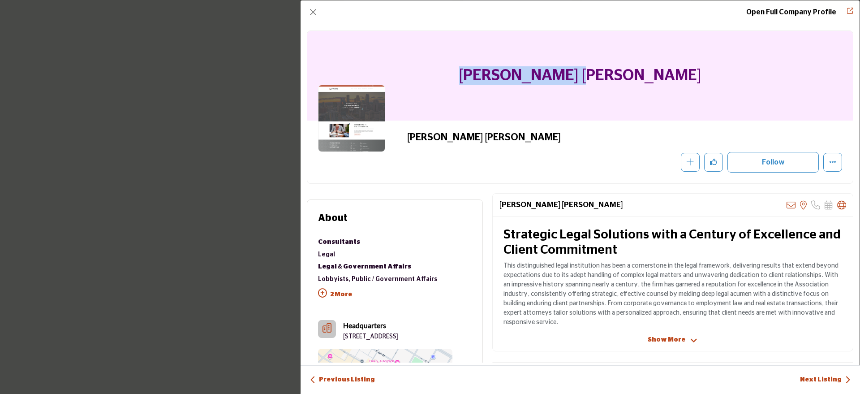
drag, startPoint x: 644, startPoint y: 79, endPoint x: 513, endPoint y: 79, distance: 130.3
click at [513, 79] on div "[PERSON_NAME] [PERSON_NAME]" at bounding box center [580, 76] width 546 height 90
copy h1 "[PERSON_NAME] [PERSON_NAME]"
click at [314, 11] on button "Close" at bounding box center [313, 12] width 13 height 13
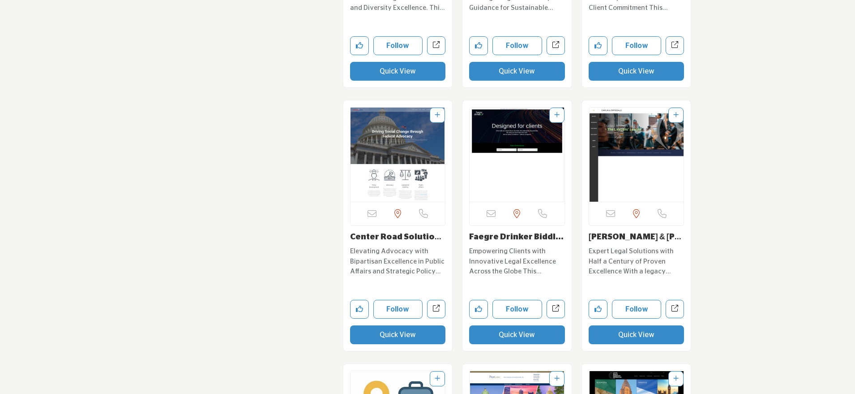
scroll to position [6880, 0]
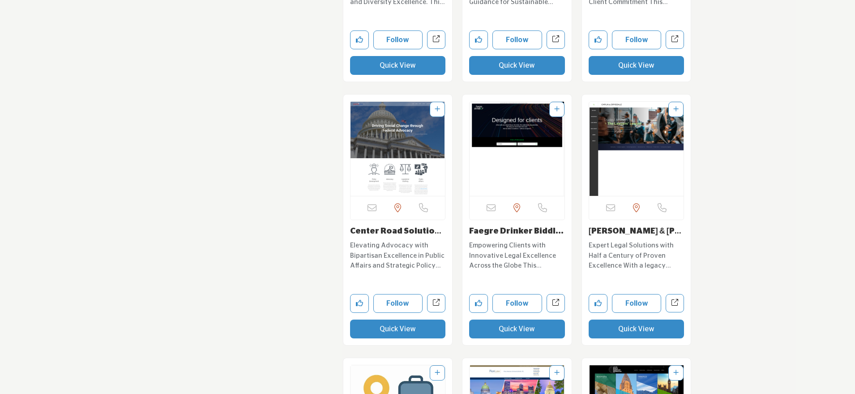
click at [508, 319] on button "Quick View" at bounding box center [517, 328] width 96 height 19
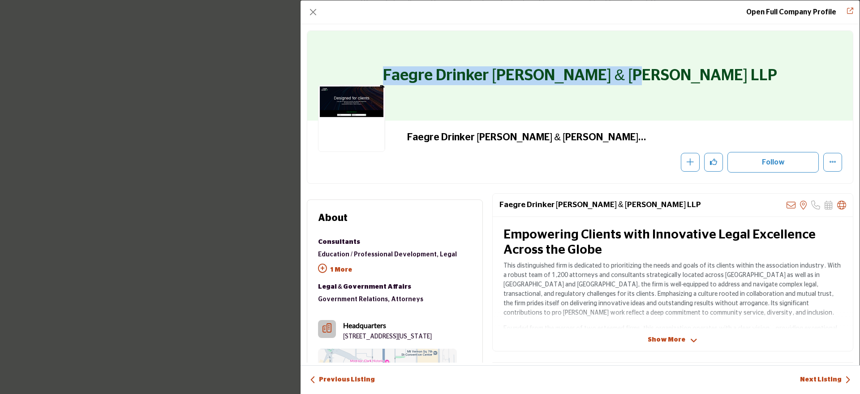
drag, startPoint x: 703, startPoint y: 75, endPoint x: 437, endPoint y: 73, distance: 265.6
click at [437, 73] on div "Faegre Drinker Biddle & Reath LLP" at bounding box center [580, 76] width 546 height 90
copy h1 "Faegre Drinker Biddle & Reath LLP"
click at [309, 13] on button "Close" at bounding box center [313, 12] width 13 height 13
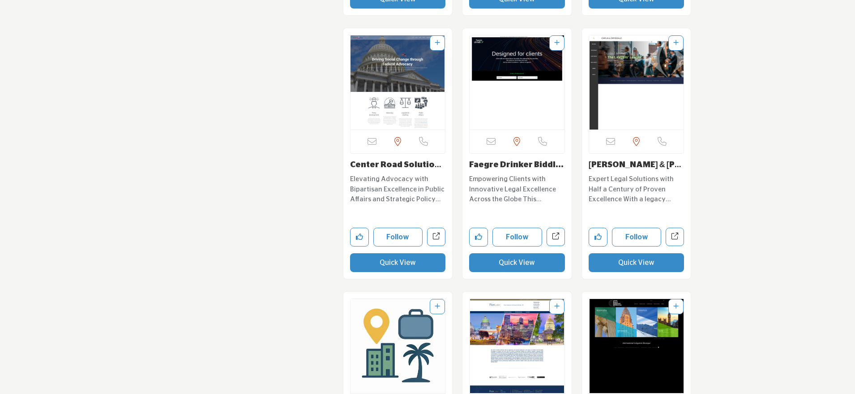
scroll to position [6948, 0]
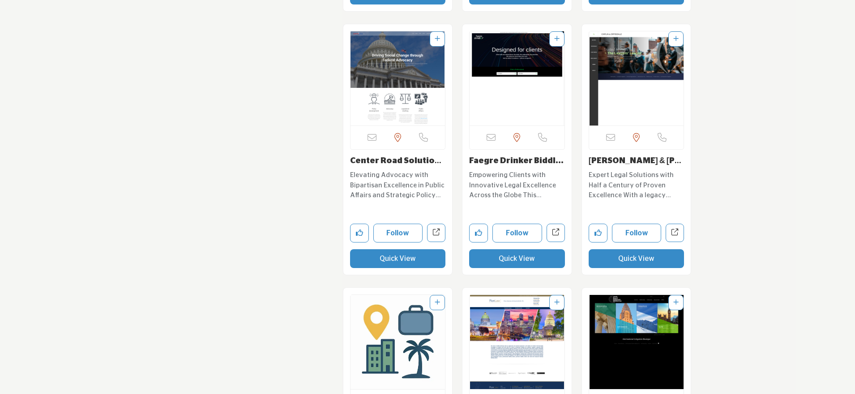
click at [617, 249] on button "Quick View" at bounding box center [637, 258] width 96 height 19
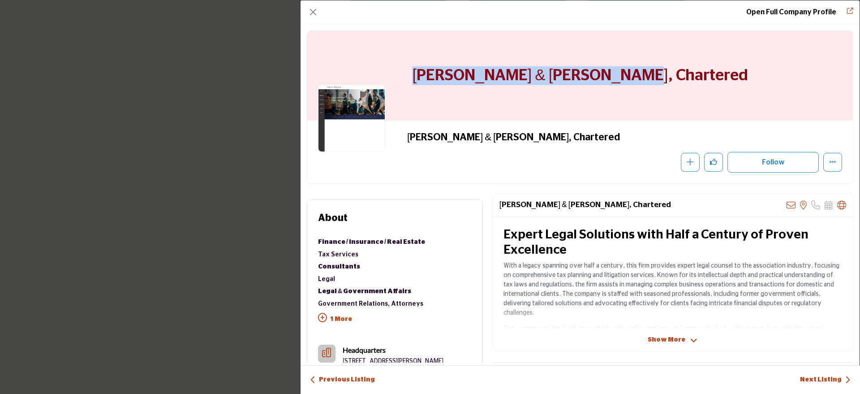
drag, startPoint x: 474, startPoint y: 77, endPoint x: 765, endPoint y: 80, distance: 290.7
click at [765, 80] on div "Caplin & Drysdale, Chartered" at bounding box center [580, 76] width 546 height 90
copy h1 "Caplin & Drysdale, Chartered"
click at [314, 10] on button "Close" at bounding box center [313, 12] width 13 height 13
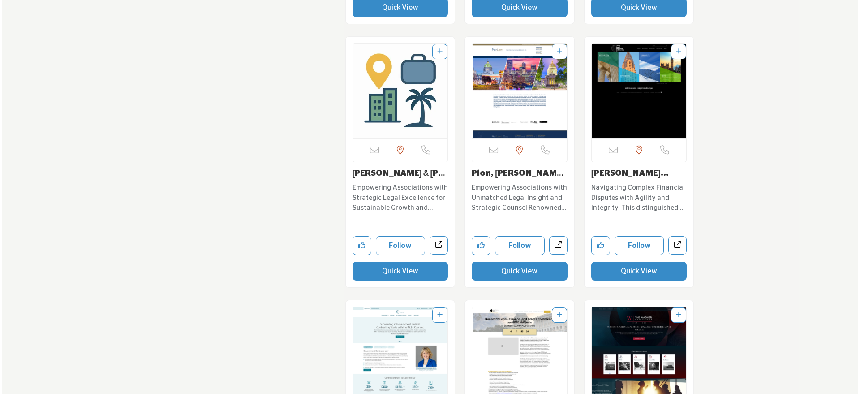
scroll to position [7197, 0]
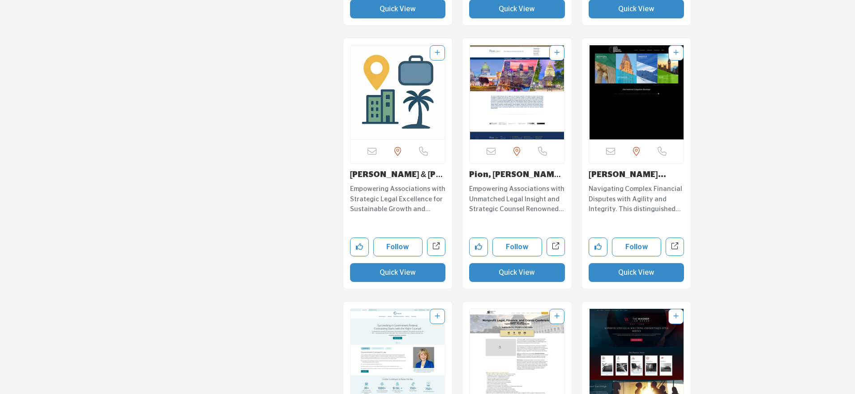
click at [419, 263] on button "Quick View" at bounding box center [398, 272] width 96 height 19
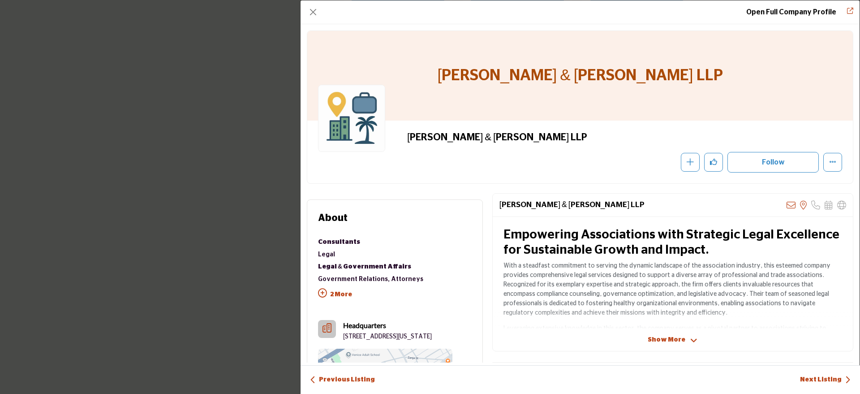
drag, startPoint x: 659, startPoint y: 77, endPoint x: 492, endPoint y: 86, distance: 167.3
click at [492, 86] on div "[PERSON_NAME] & [PERSON_NAME] LLP" at bounding box center [580, 76] width 546 height 90
drag, startPoint x: 492, startPoint y: 77, endPoint x: 691, endPoint y: 77, distance: 198.9
click at [691, 77] on div "[PERSON_NAME] & [PERSON_NAME] LLP" at bounding box center [580, 76] width 546 height 90
copy h1 "[PERSON_NAME] & [PERSON_NAME] LLP"
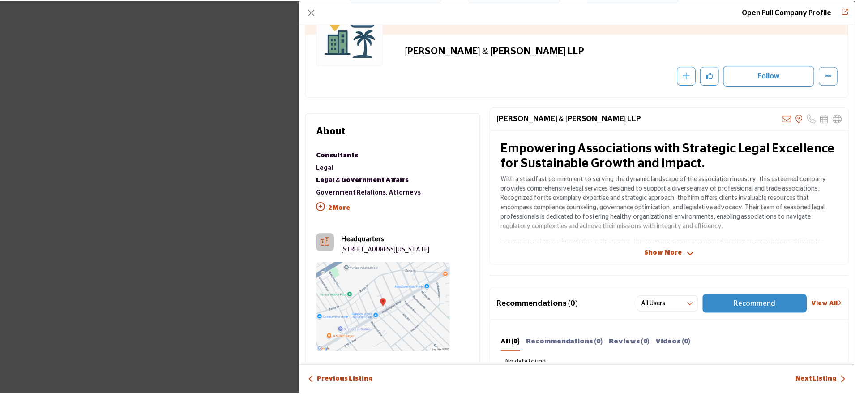
scroll to position [0, 0]
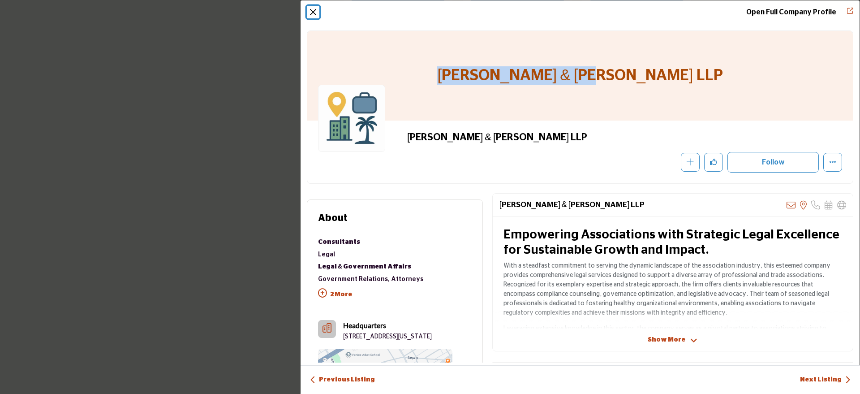
click at [309, 13] on button "Close" at bounding box center [313, 12] width 13 height 13
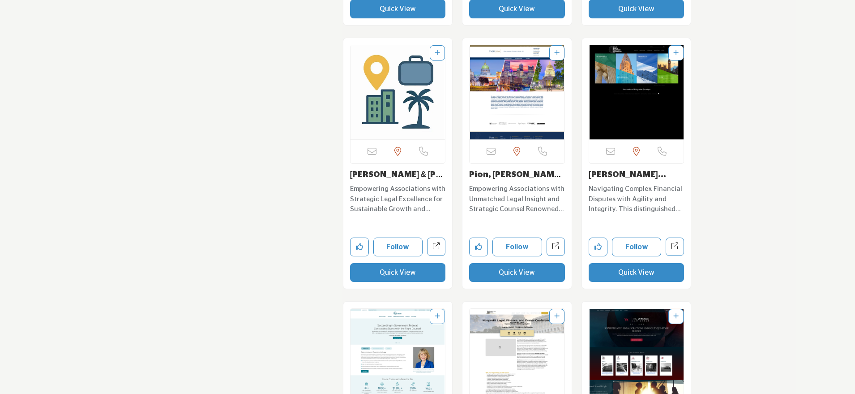
click at [495, 263] on button "Quick View" at bounding box center [517, 272] width 96 height 19
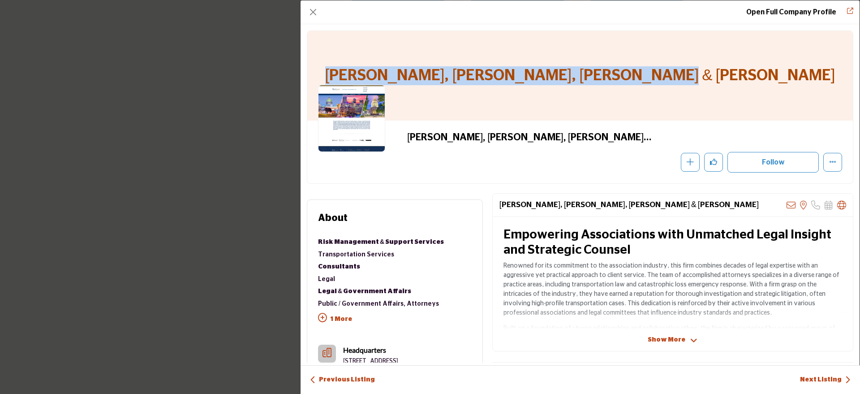
drag, startPoint x: 421, startPoint y: 75, endPoint x: 744, endPoint y: 77, distance: 323.4
click at [744, 77] on div "Pion, Nerone, Girman, Winslow & Smith, P.C." at bounding box center [580, 76] width 546 height 90
copy h1 "Pion, Nerone, Girman, Winslow & Smith, P.C."
click at [315, 18] on button "Close" at bounding box center [313, 12] width 13 height 13
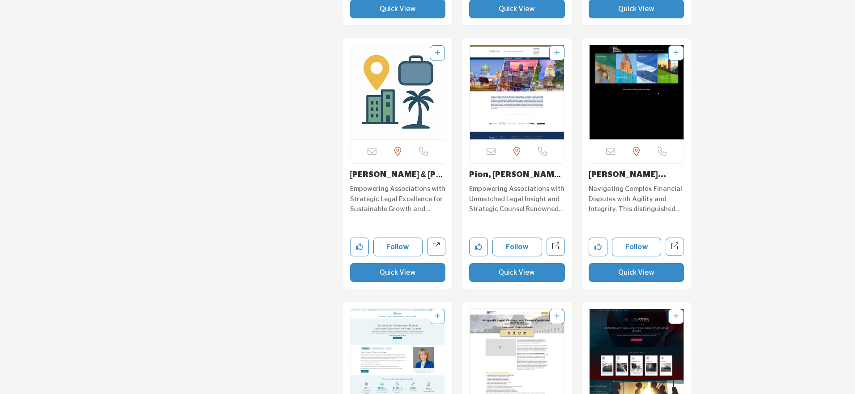
scroll to position [7246, 0]
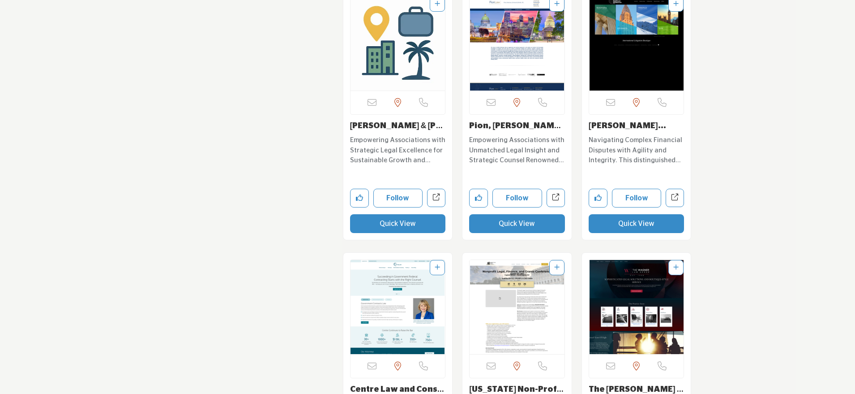
click at [607, 214] on button "Quick View" at bounding box center [637, 223] width 96 height 19
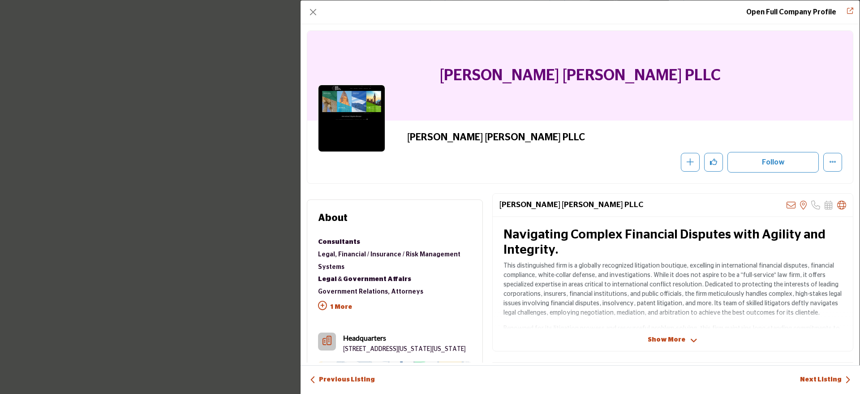
drag, startPoint x: 739, startPoint y: 71, endPoint x: 382, endPoint y: 52, distance: 357.5
click at [382, 52] on div "Lewis Baach Kaufmann Middlemiss PLLC" at bounding box center [580, 76] width 546 height 90
copy h1 "Lewis Baach Kaufmann Middlemiss PLLC"
click at [313, 14] on button "Close" at bounding box center [313, 12] width 13 height 13
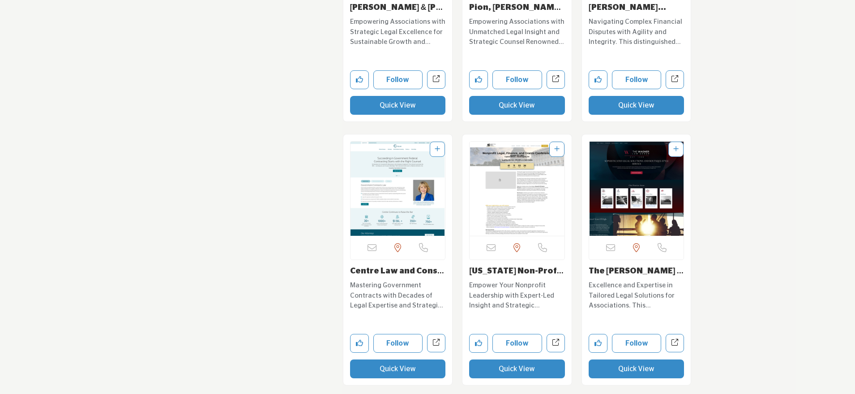
scroll to position [7436, 0]
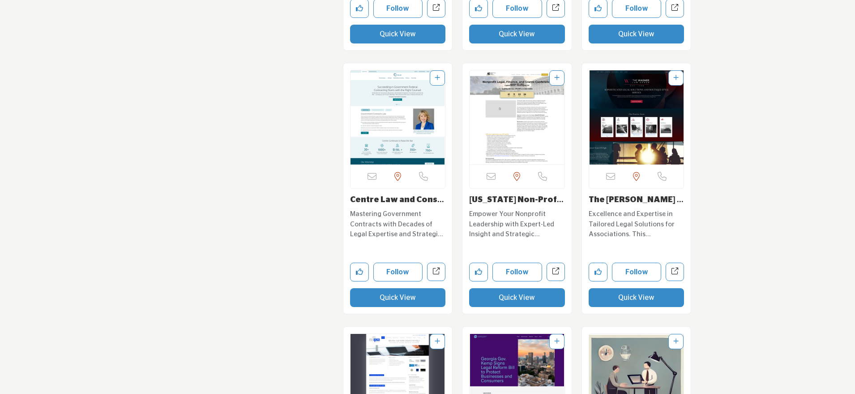
click at [421, 288] on button "Quick View" at bounding box center [398, 297] width 96 height 19
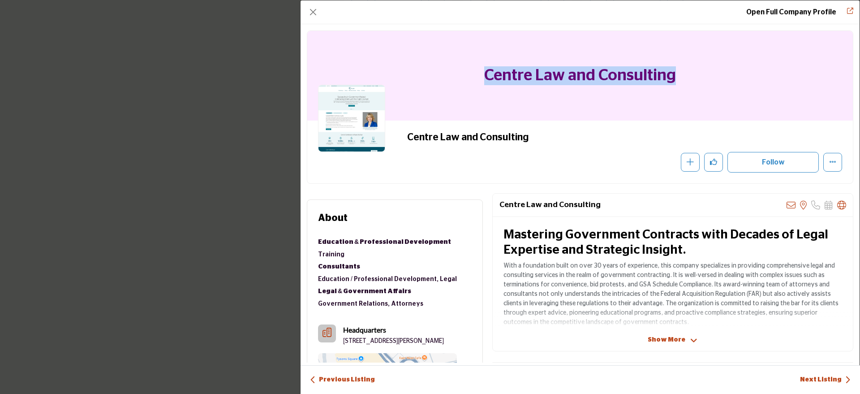
drag, startPoint x: 478, startPoint y: 72, endPoint x: 731, endPoint y: 94, distance: 254.0
click at [731, 94] on div "Centre Law and Consulting" at bounding box center [580, 76] width 546 height 90
copy h1 "Centre Law and Consulting"
click at [316, 16] on button "Close" at bounding box center [313, 12] width 13 height 13
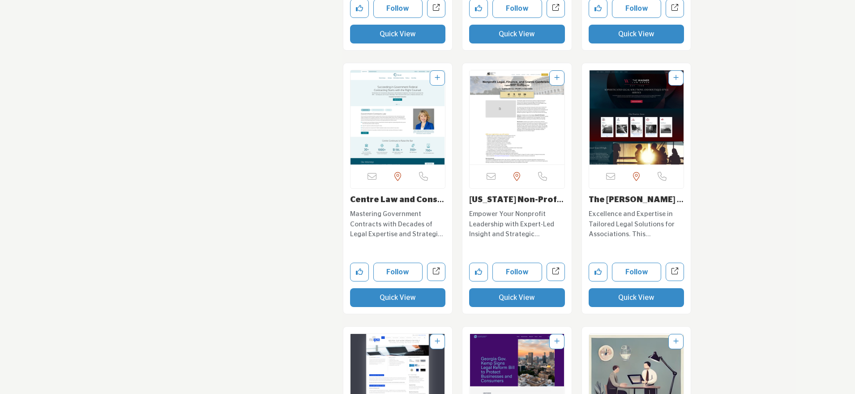
click at [503, 288] on button "Quick View" at bounding box center [517, 297] width 96 height 19
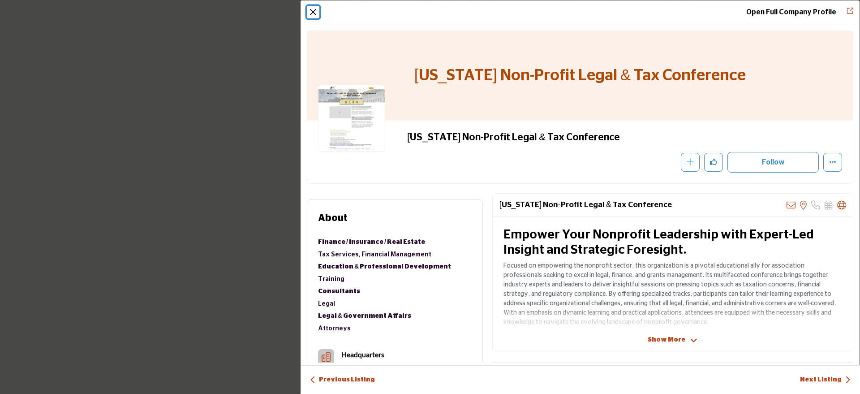
click at [313, 12] on button "Close" at bounding box center [313, 12] width 13 height 13
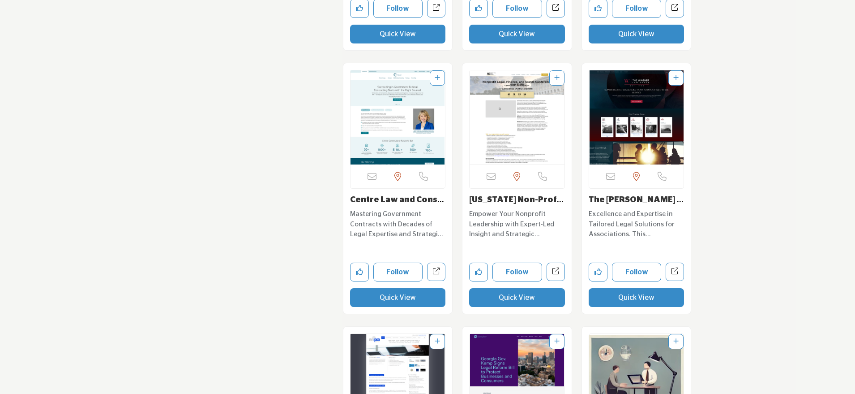
click at [638, 288] on button "Quick View" at bounding box center [637, 297] width 96 height 19
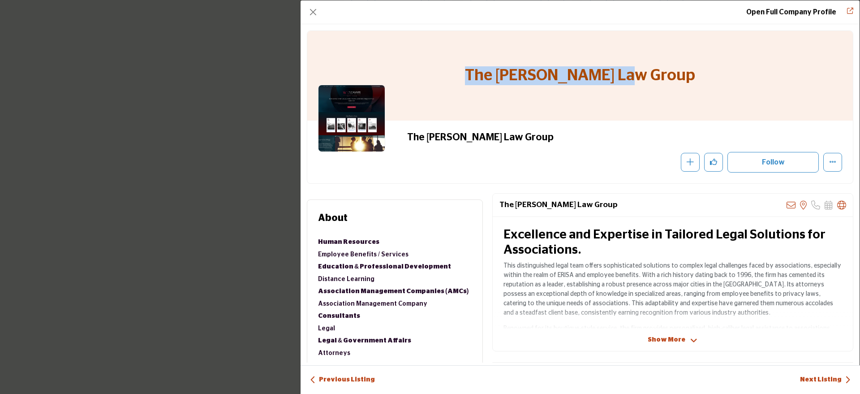
drag, startPoint x: 491, startPoint y: 78, endPoint x: 693, endPoint y: 77, distance: 202.4
click at [693, 77] on div "The Wagner Law Group" at bounding box center [580, 76] width 546 height 90
copy h1 "The Wagner Law Group"
click at [314, 15] on button "Close" at bounding box center [313, 12] width 13 height 13
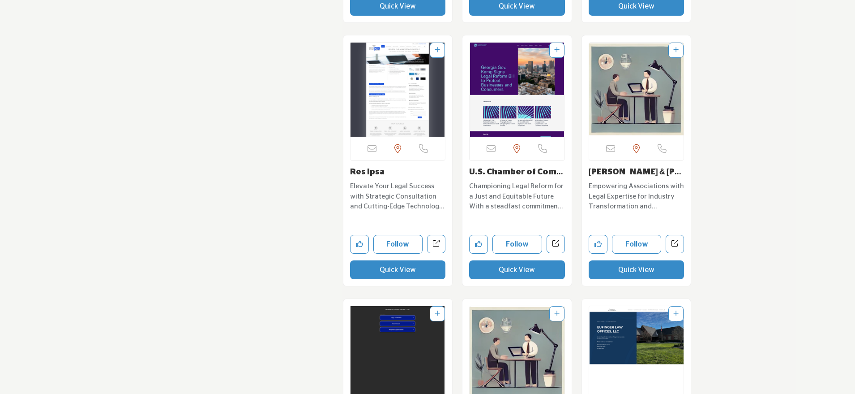
scroll to position [7729, 0]
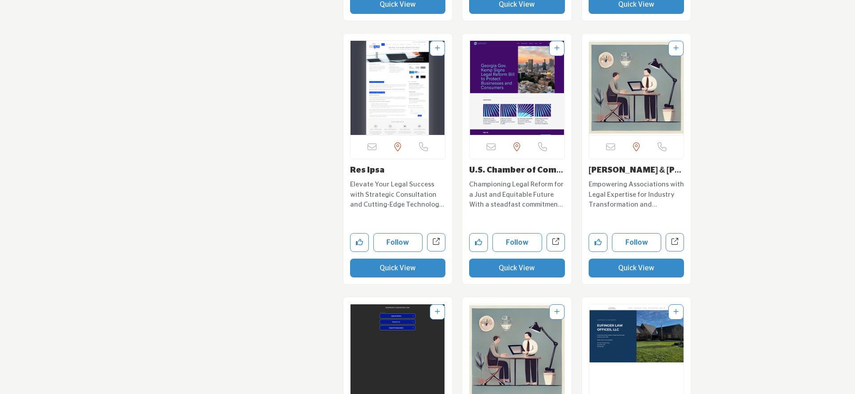
click at [400, 258] on button "Quick View" at bounding box center [398, 267] width 96 height 19
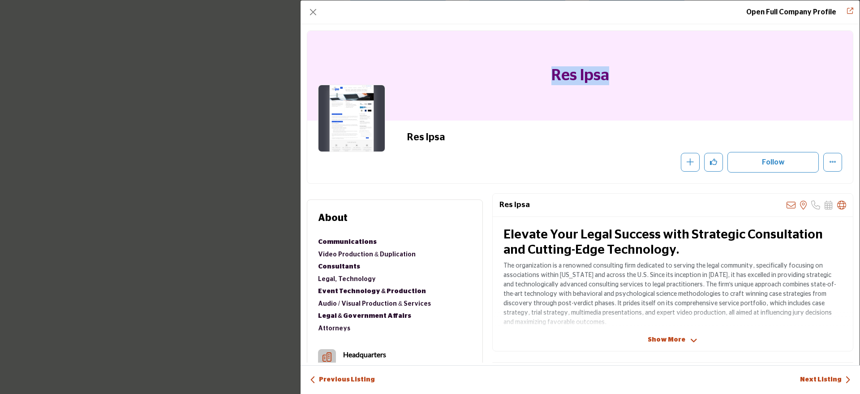
drag, startPoint x: 617, startPoint y: 77, endPoint x: 528, endPoint y: 79, distance: 89.1
click at [528, 79] on div "Res Ipsa" at bounding box center [580, 76] width 546 height 90
copy h1 "Res Ipsa"
click at [318, 13] on button "Close" at bounding box center [313, 12] width 13 height 13
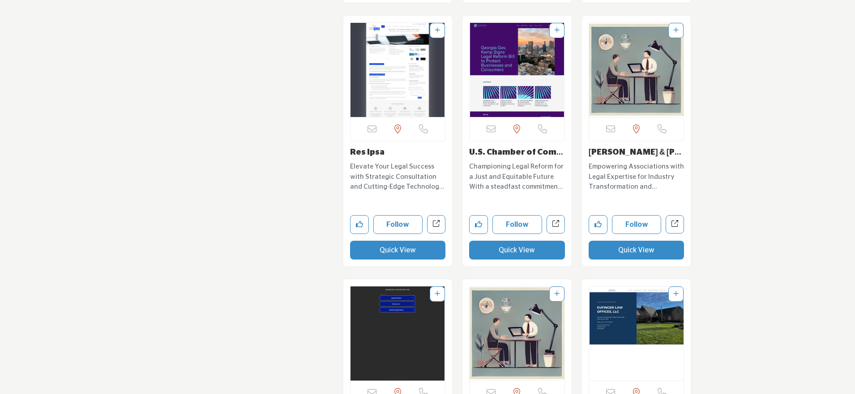
scroll to position [7751, 0]
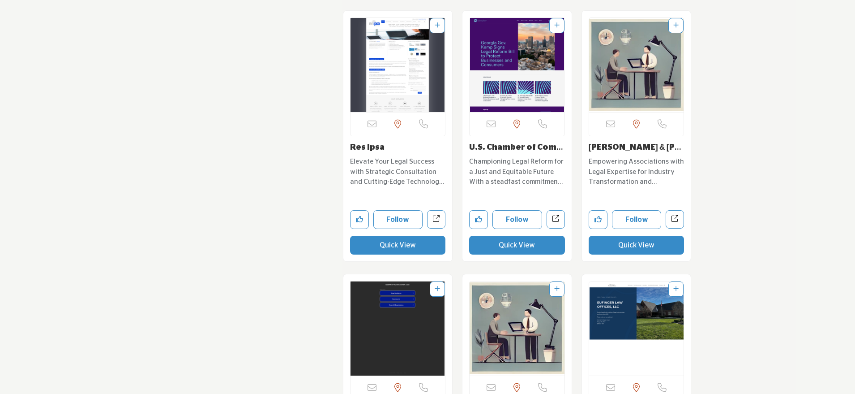
click at [622, 236] on button "Quick View" at bounding box center [637, 245] width 96 height 19
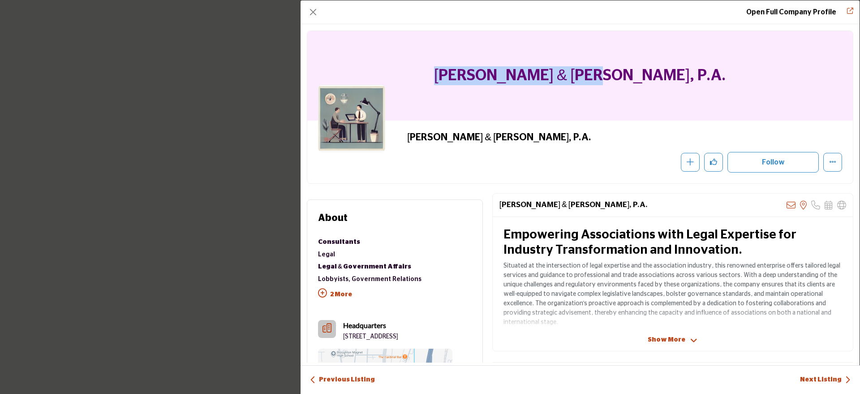
drag, startPoint x: 675, startPoint y: 71, endPoint x: 483, endPoint y: 72, distance: 192.6
click at [483, 72] on div "Allen & Pinnix, P.A." at bounding box center [580, 76] width 546 height 90
copy h1 "Allen & Pinnix, P.A."
click at [311, 13] on button "Close" at bounding box center [313, 12] width 13 height 13
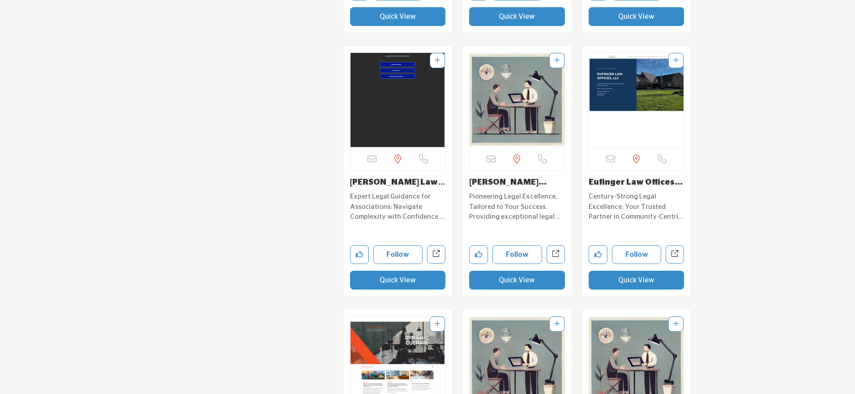
scroll to position [7980, 0]
click at [396, 270] on button "Quick View" at bounding box center [398, 279] width 96 height 19
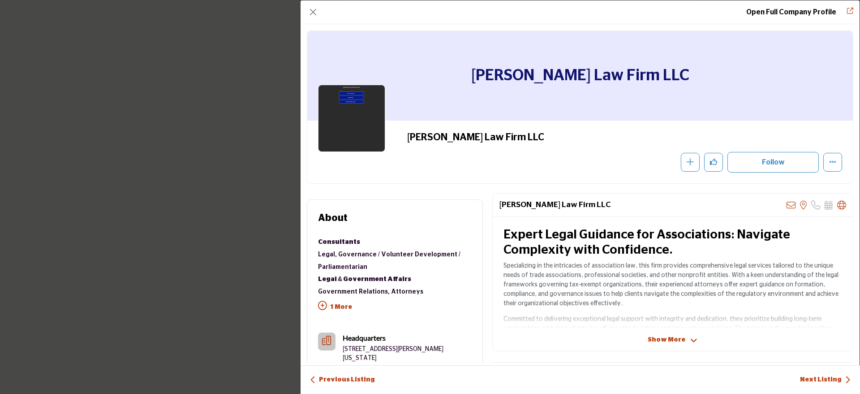
drag, startPoint x: 468, startPoint y: 73, endPoint x: 746, endPoint y: 78, distance: 278.2
click at [746, 78] on div "Bruce R Hopkins Law Firm LLC" at bounding box center [580, 76] width 546 height 90
click at [318, 11] on button "Close" at bounding box center [313, 12] width 13 height 13
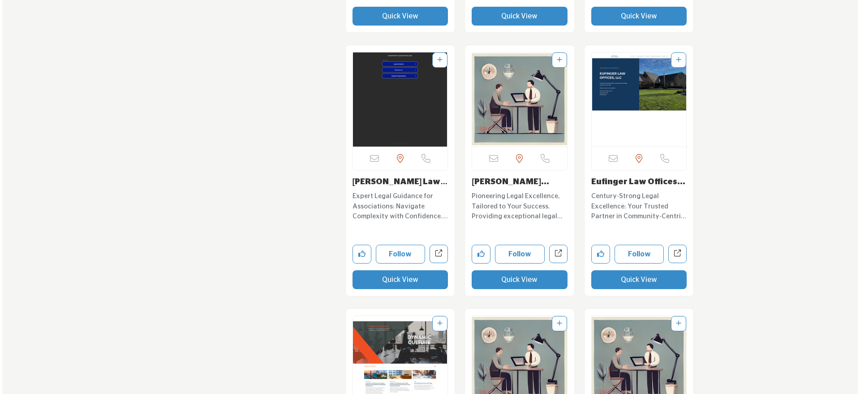
scroll to position [8048, 0]
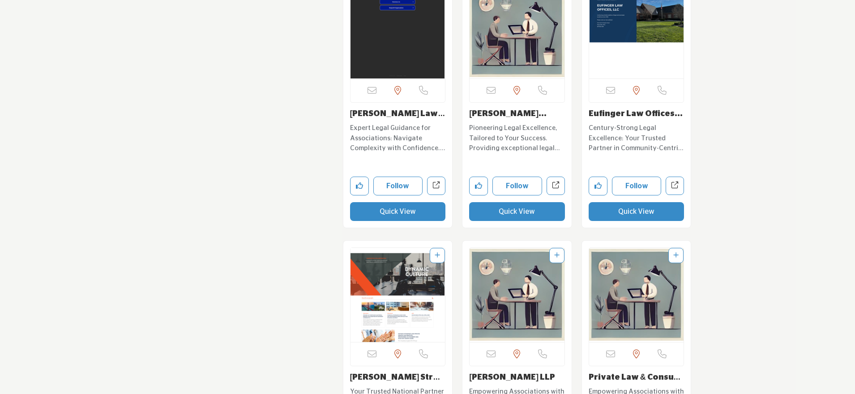
click at [516, 202] on button "Quick View" at bounding box center [517, 211] width 96 height 19
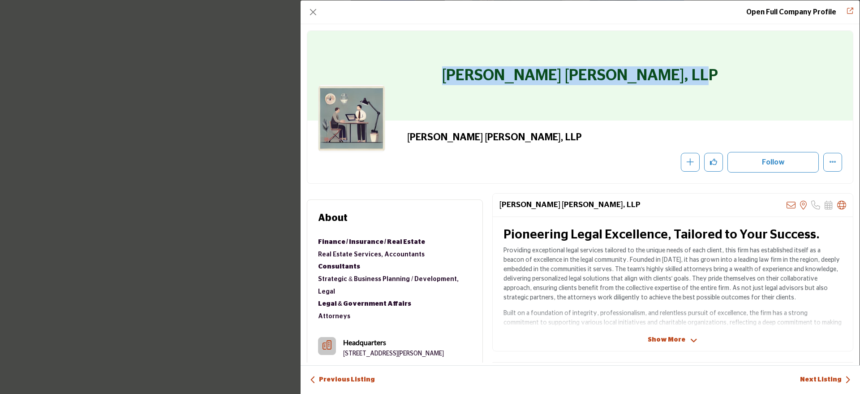
drag, startPoint x: 698, startPoint y: 74, endPoint x: 456, endPoint y: 69, distance: 241.5
click at [456, 69] on div "Rosenberg Martin Greenberg, LLP" at bounding box center [580, 76] width 546 height 90
click at [317, 15] on button "Close" at bounding box center [313, 12] width 13 height 13
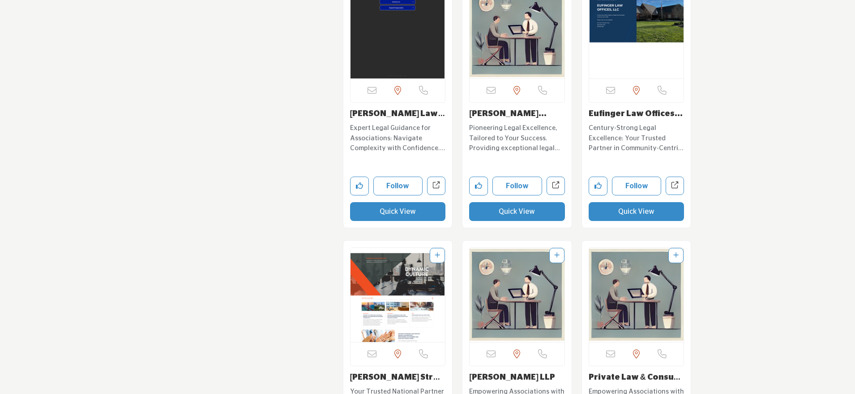
click at [645, 202] on button "Quick View" at bounding box center [637, 211] width 96 height 19
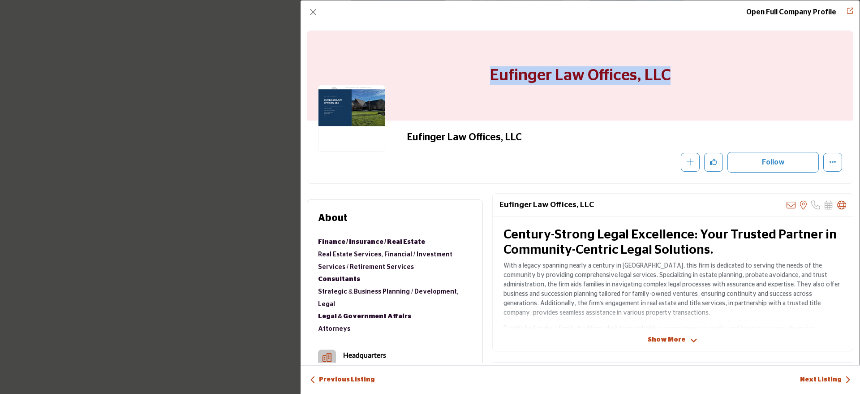
drag, startPoint x: 485, startPoint y: 77, endPoint x: 735, endPoint y: 80, distance: 250.8
click at [735, 80] on div "Eufinger Law Offices, LLC" at bounding box center [580, 76] width 546 height 90
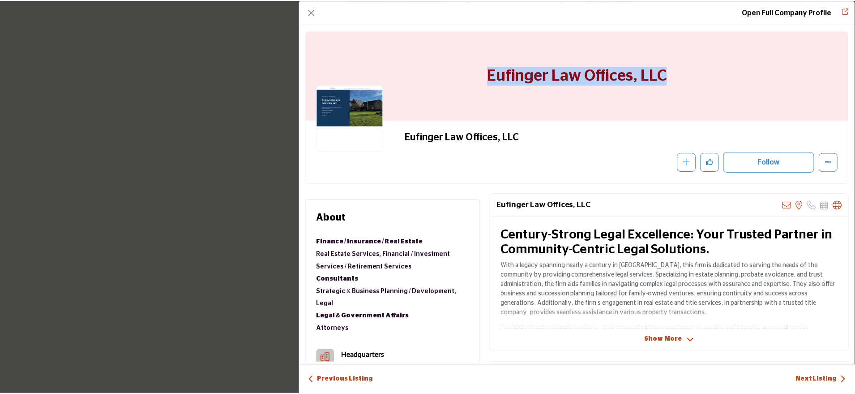
scroll to position [8048, 0]
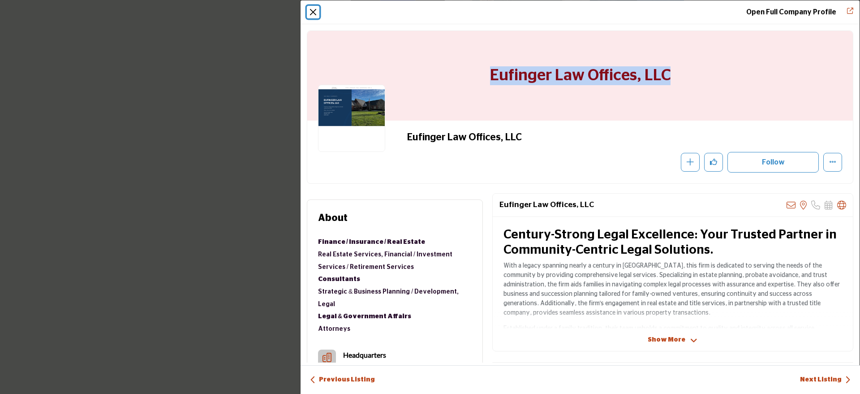
click at [311, 13] on button "Close" at bounding box center [313, 12] width 13 height 13
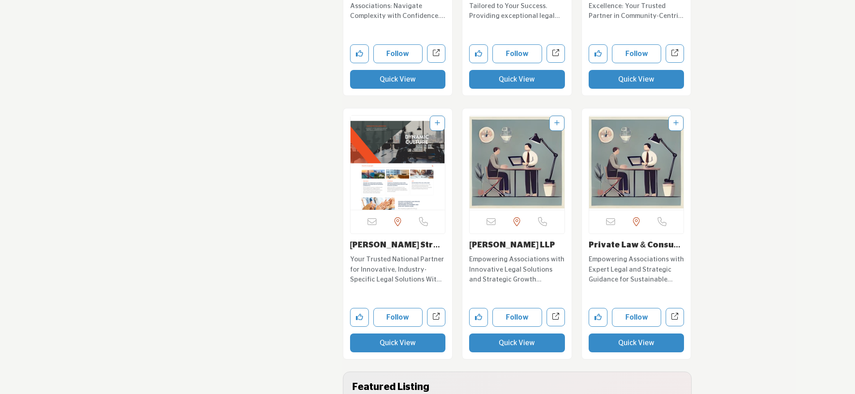
scroll to position [8235, 0]
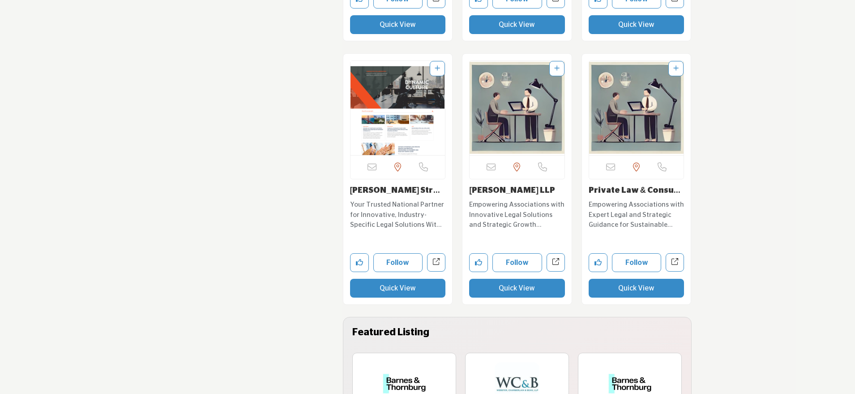
click at [417, 279] on button "Quick View" at bounding box center [398, 288] width 96 height 19
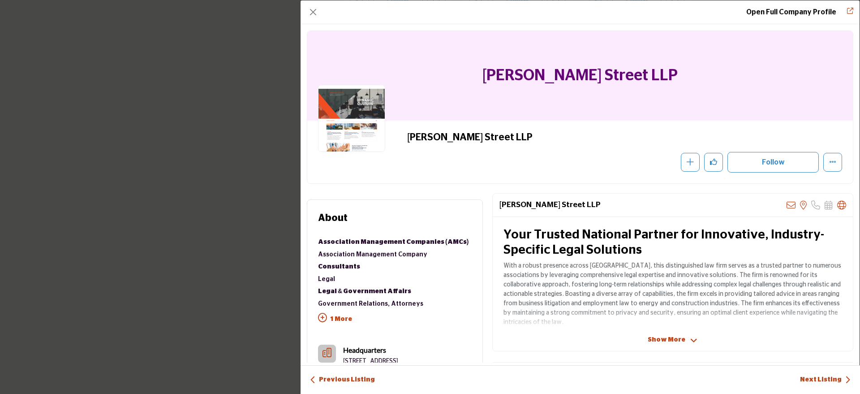
drag, startPoint x: 678, startPoint y: 76, endPoint x: 465, endPoint y: 69, distance: 212.8
click at [465, 69] on div "Stinson Leonard Street LLP" at bounding box center [580, 76] width 546 height 90
copy h1 "Stinson Leonard Street LLP"
click at [314, 12] on button "Close" at bounding box center [313, 12] width 13 height 13
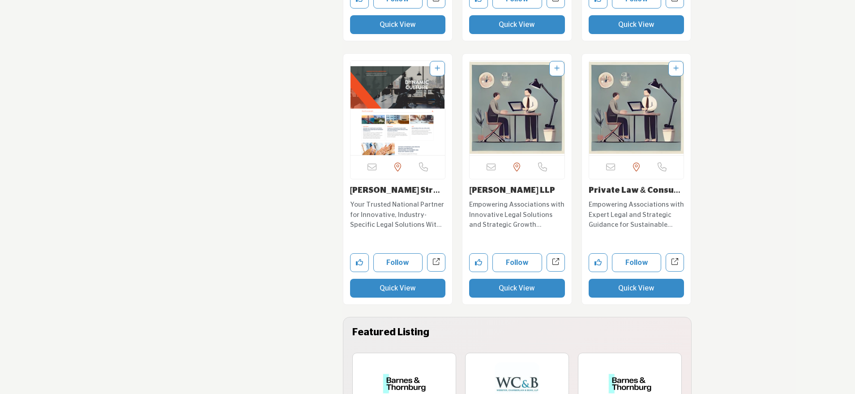
scroll to position [8323, 0]
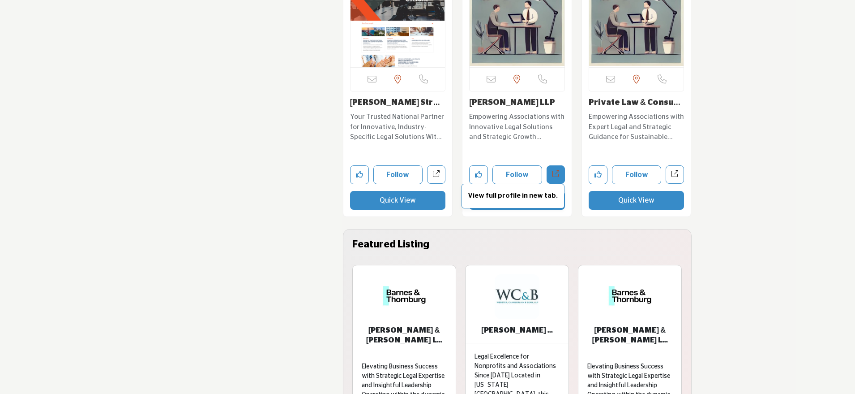
click at [539, 184] on span "View full profile in new tab." at bounding box center [513, 196] width 103 height 25
click at [507, 191] on button "Quick View" at bounding box center [517, 200] width 96 height 19
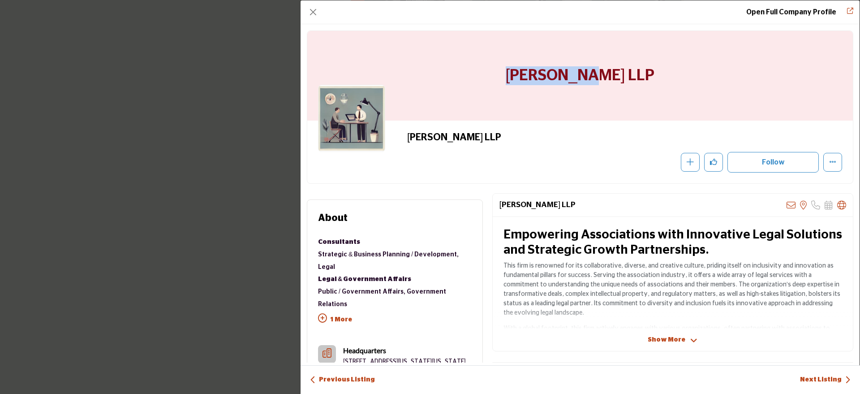
drag, startPoint x: 631, startPoint y: 71, endPoint x: 516, endPoint y: 73, distance: 114.2
click at [516, 73] on div "[PERSON_NAME] LLP" at bounding box center [580, 76] width 546 height 90
copy h1 "[PERSON_NAME] LLP"
click at [316, 7] on button "Close" at bounding box center [313, 12] width 13 height 13
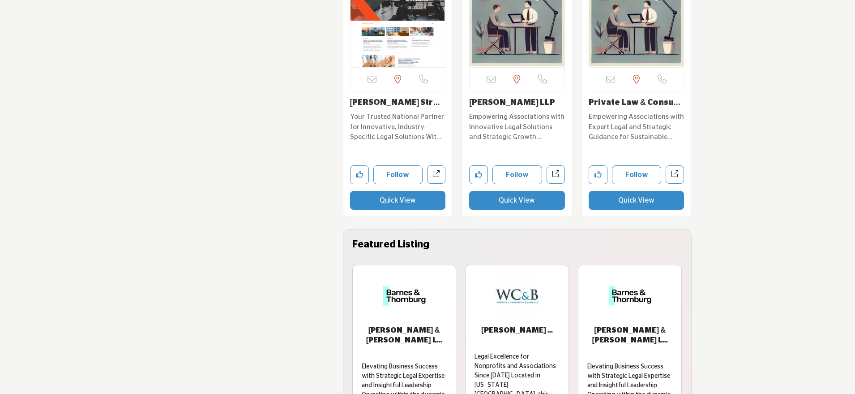
click at [616, 191] on button "Quick View" at bounding box center [637, 200] width 96 height 19
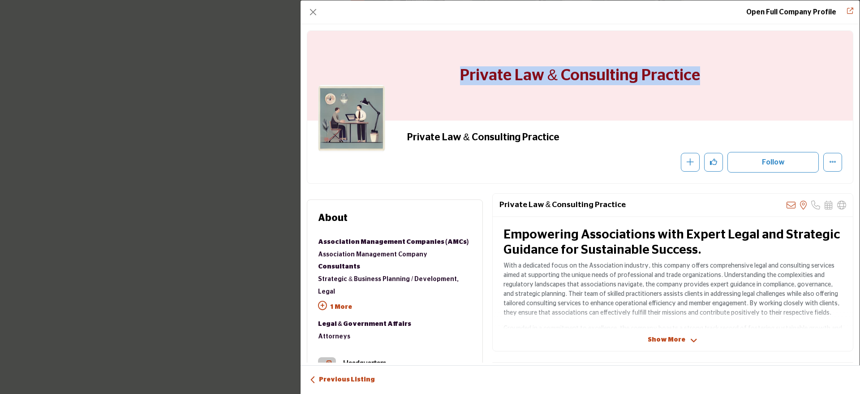
drag, startPoint x: 709, startPoint y: 70, endPoint x: 432, endPoint y: 69, distance: 277.2
click at [432, 69] on div "Private Law & Consulting Practice" at bounding box center [580, 76] width 546 height 90
copy h1 "Private Law & Consulting Practice"
click at [317, 16] on button "Close" at bounding box center [313, 12] width 13 height 13
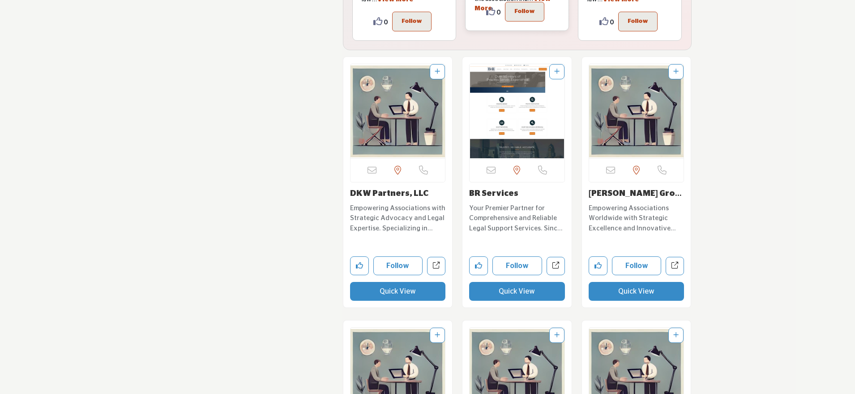
scroll to position [8757, 0]
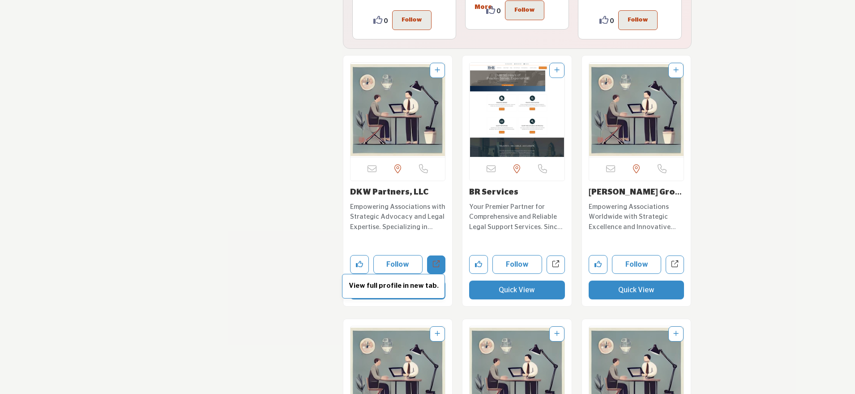
click at [395, 274] on span "View full profile in new tab." at bounding box center [393, 286] width 103 height 25
click at [389, 280] on button "Quick View" at bounding box center [398, 289] width 96 height 19
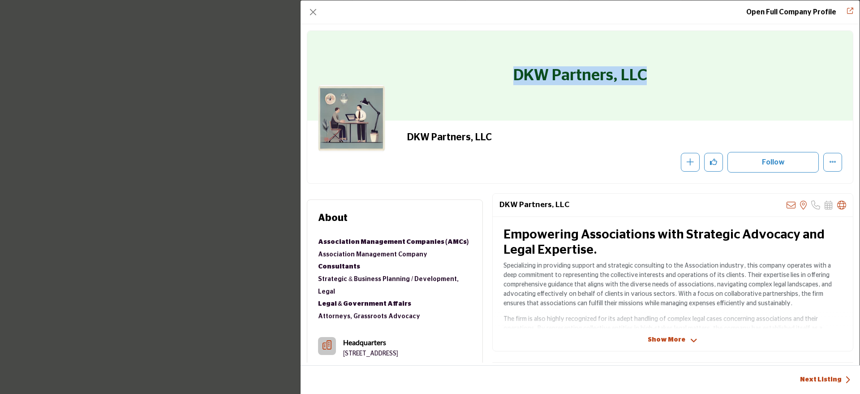
drag, startPoint x: 646, startPoint y: 76, endPoint x: 503, endPoint y: 70, distance: 143.4
click at [503, 70] on div "DKW Partners, LLC" at bounding box center [580, 76] width 546 height 90
copy h1 "DKW Partners, LLC"
click at [314, 13] on button "Close" at bounding box center [313, 12] width 13 height 13
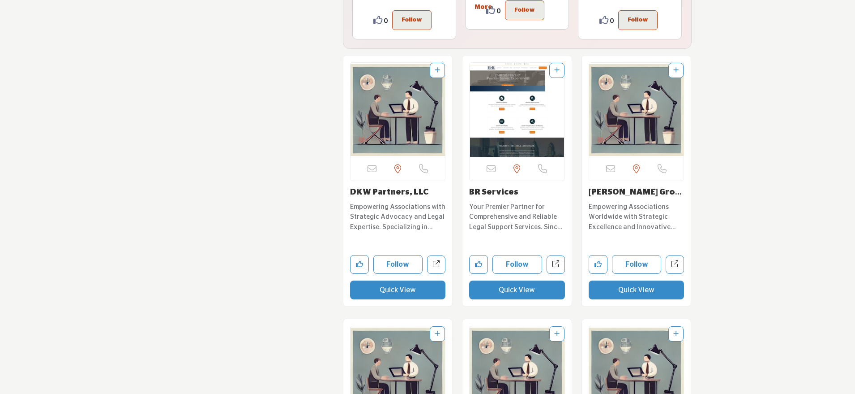
click at [491, 280] on button "Quick View" at bounding box center [517, 289] width 96 height 19
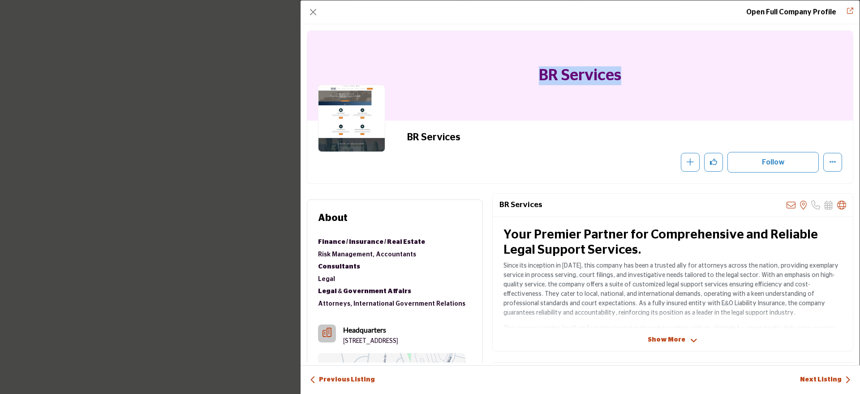
drag, startPoint x: 636, startPoint y: 72, endPoint x: 495, endPoint y: 68, distance: 141.1
click at [495, 68] on div "BR Services" at bounding box center [580, 76] width 546 height 90
copy h1 "BR Services"
click at [312, 11] on button "Close" at bounding box center [313, 12] width 13 height 13
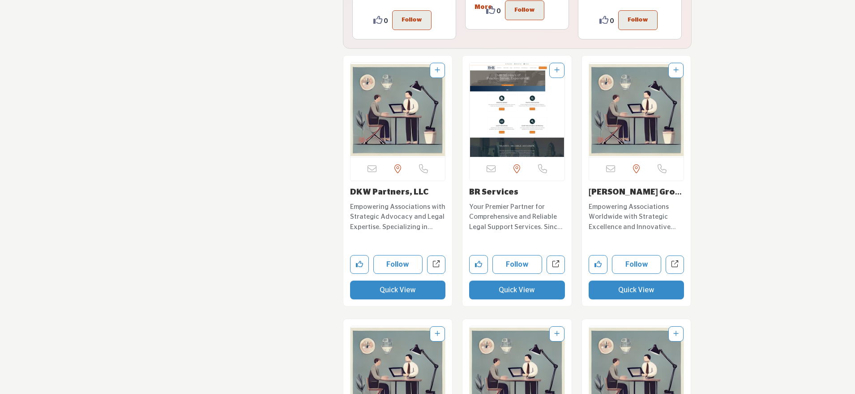
click at [648, 280] on button "Quick View" at bounding box center [637, 289] width 96 height 19
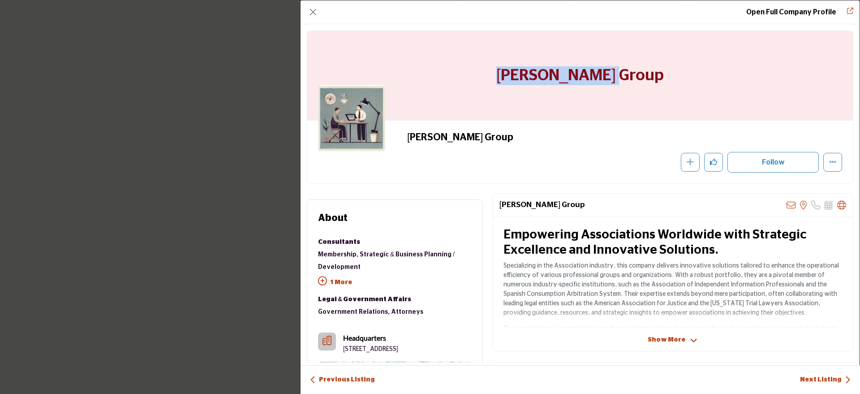
drag, startPoint x: 659, startPoint y: 72, endPoint x: 462, endPoint y: 80, distance: 197.2
click at [462, 80] on div "Markland Group" at bounding box center [580, 76] width 546 height 90
copy h1 "Markland Group"
click at [312, 9] on button "Close" at bounding box center [313, 12] width 13 height 13
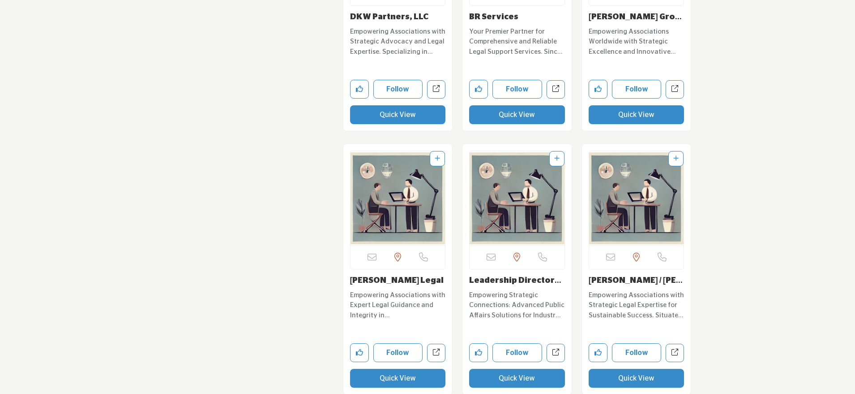
scroll to position [9041, 0]
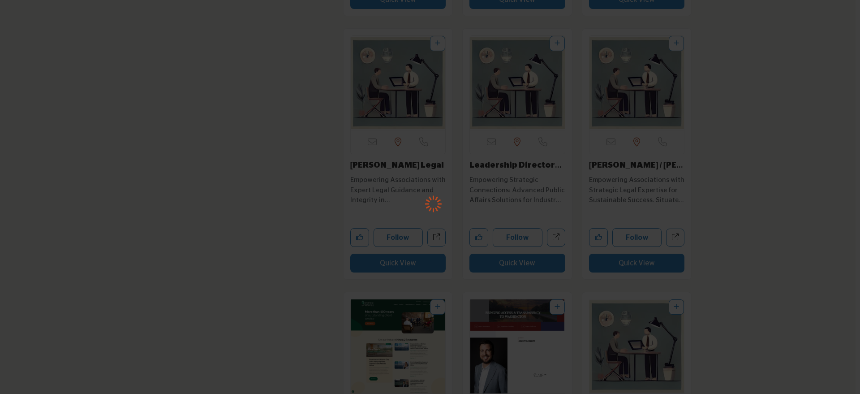
click at [402, 225] on div at bounding box center [430, 197] width 860 height 394
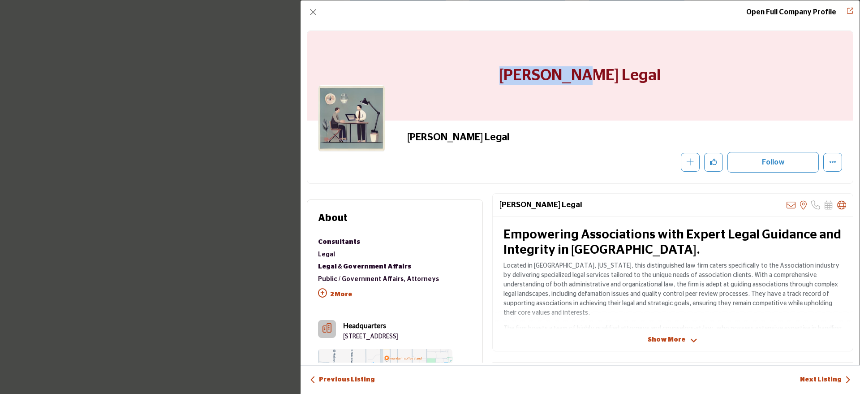
drag, startPoint x: 624, startPoint y: 75, endPoint x: 514, endPoint y: 75, distance: 109.7
click at [514, 75] on div "Jost Legal" at bounding box center [580, 76] width 546 height 90
copy h1 "Jost Legal"
click at [311, 12] on button "Close" at bounding box center [313, 12] width 13 height 13
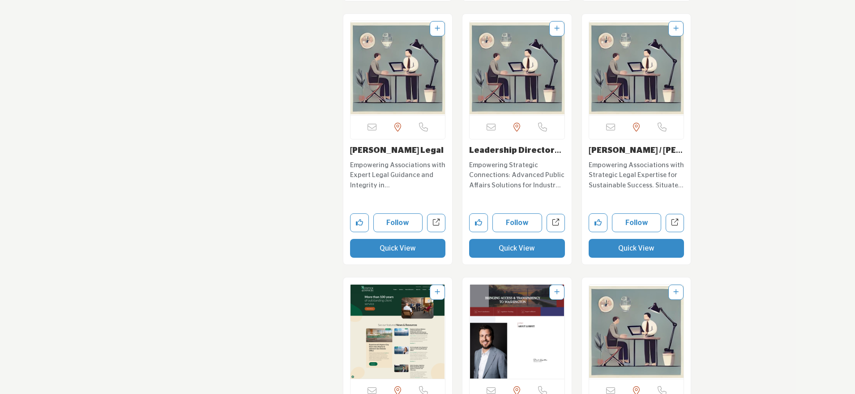
scroll to position [9059, 0]
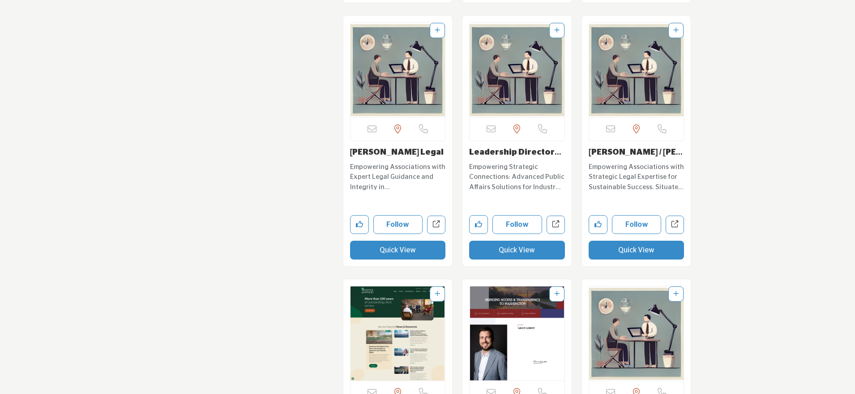
click at [632, 241] on button "Quick View" at bounding box center [637, 250] width 96 height 19
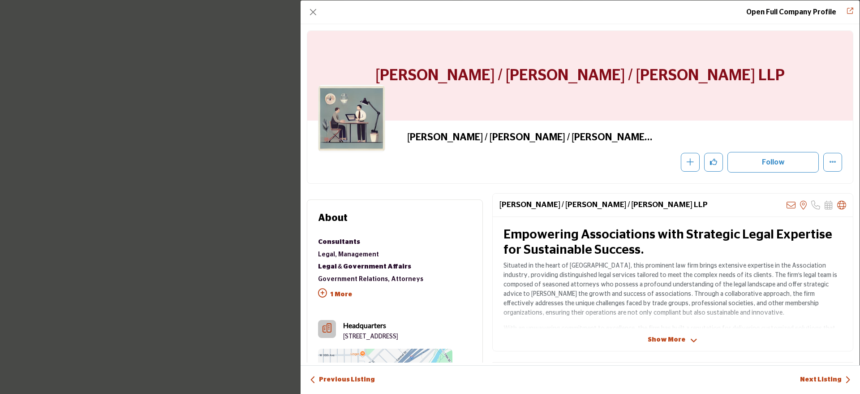
click at [501, 84] on h1 "Heizer / Paul / Grueskin LLP" at bounding box center [579, 76] width 409 height 90
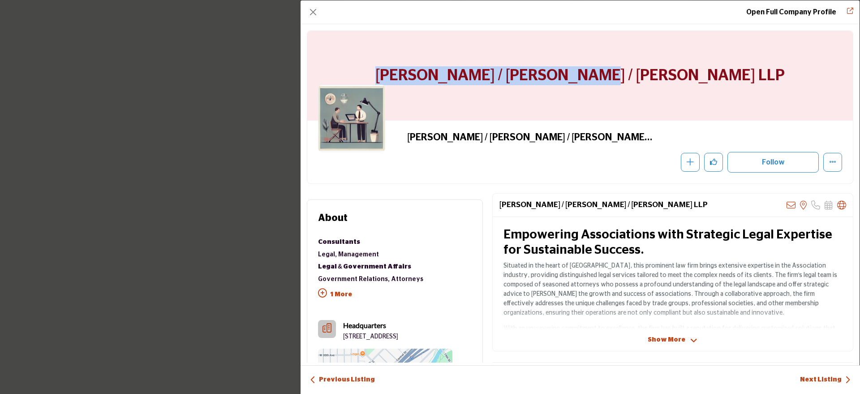
drag, startPoint x: 483, startPoint y: 74, endPoint x: 728, endPoint y: 77, distance: 245.0
click at [728, 77] on div "Heizer / Paul / Grueskin LLP" at bounding box center [580, 76] width 546 height 90
copy h1 "Heizer / Paul / Grueskin LLP"
click at [315, 16] on button "Close" at bounding box center [313, 12] width 13 height 13
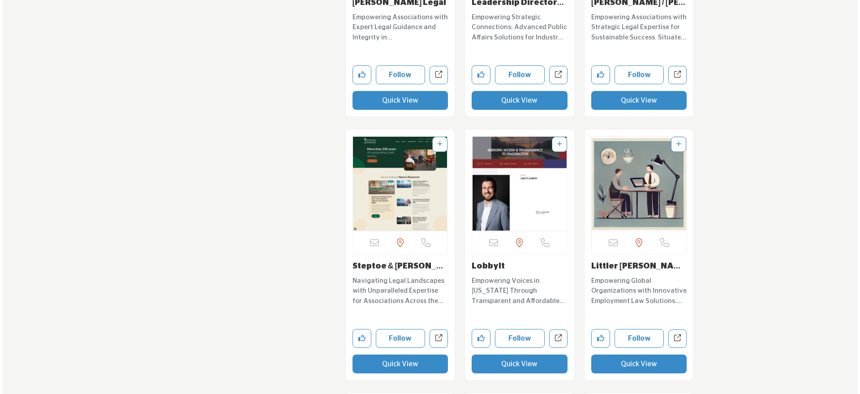
scroll to position [9209, 0]
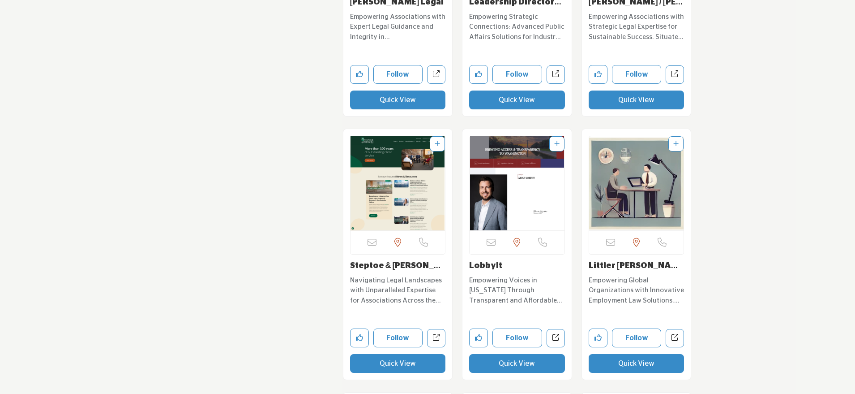
click at [390, 354] on button "Quick View" at bounding box center [398, 363] width 96 height 19
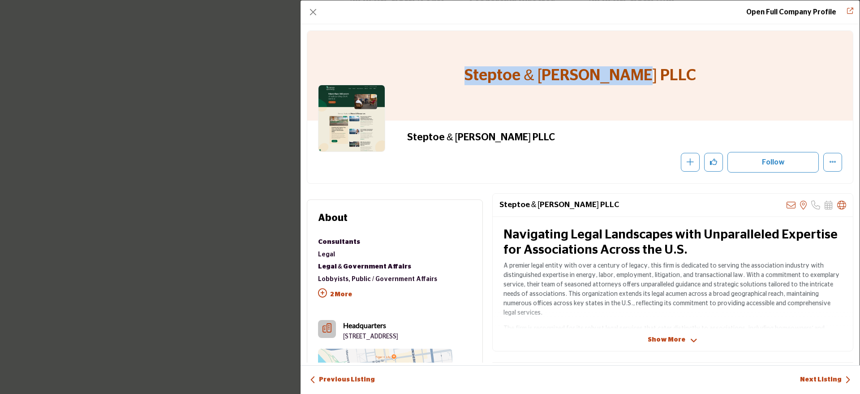
drag, startPoint x: 486, startPoint y: 68, endPoint x: 670, endPoint y: 77, distance: 184.3
click at [670, 77] on div "Steptoe & Johnson PLLC" at bounding box center [580, 76] width 546 height 90
copy h1 "Steptoe & Johnson PLLC"
